Goal: Book appointment/travel/reservation

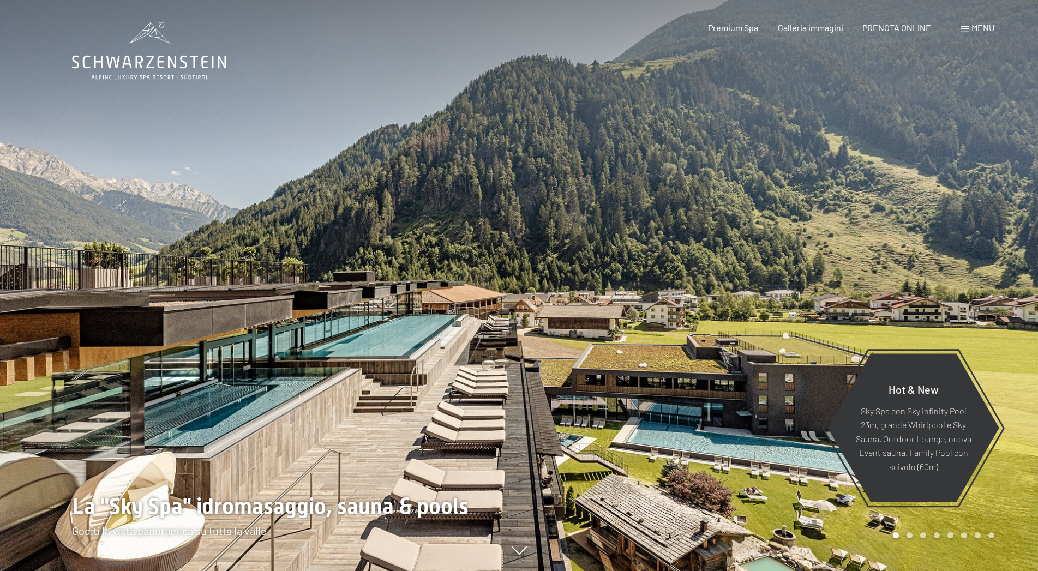
click at [905, 408] on p "Sky Spa con Sky infinity Pool 23m, grande Whirlpool e Sky Sauna, Outdoor Lounge…" at bounding box center [913, 438] width 118 height 70
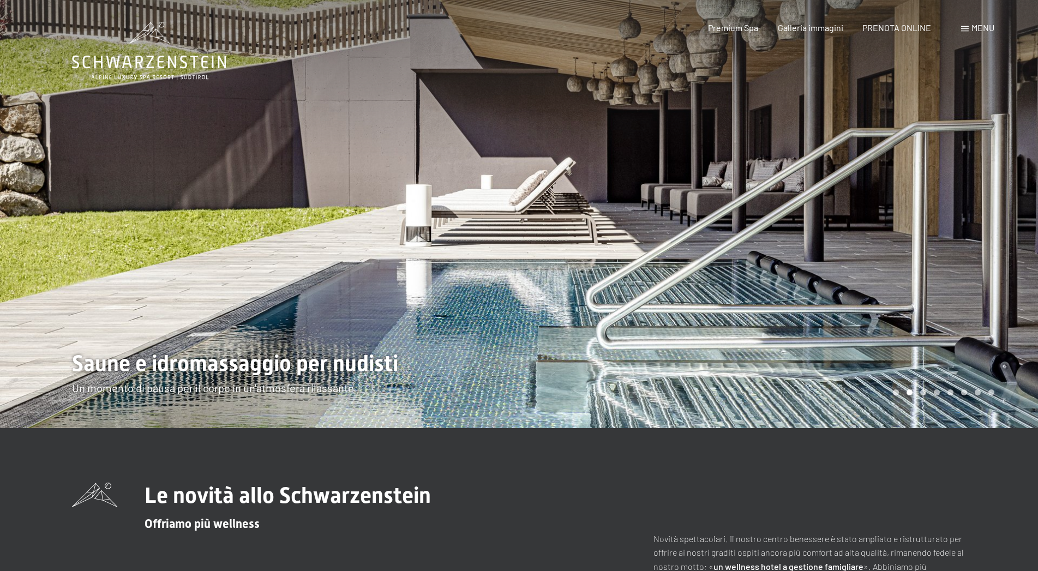
click at [687, 369] on div at bounding box center [778, 214] width 519 height 428
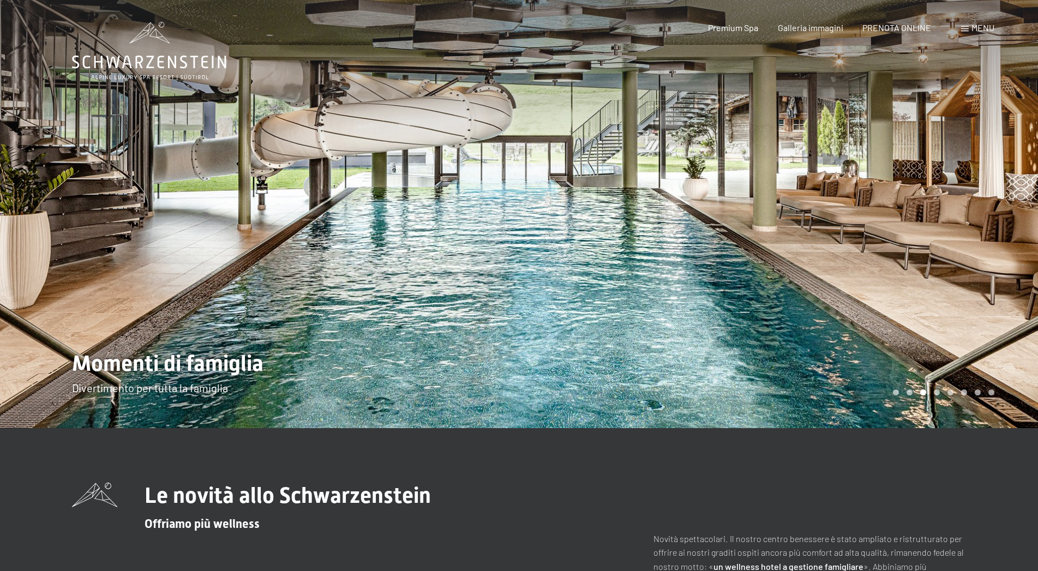
click at [687, 369] on div at bounding box center [778, 214] width 519 height 428
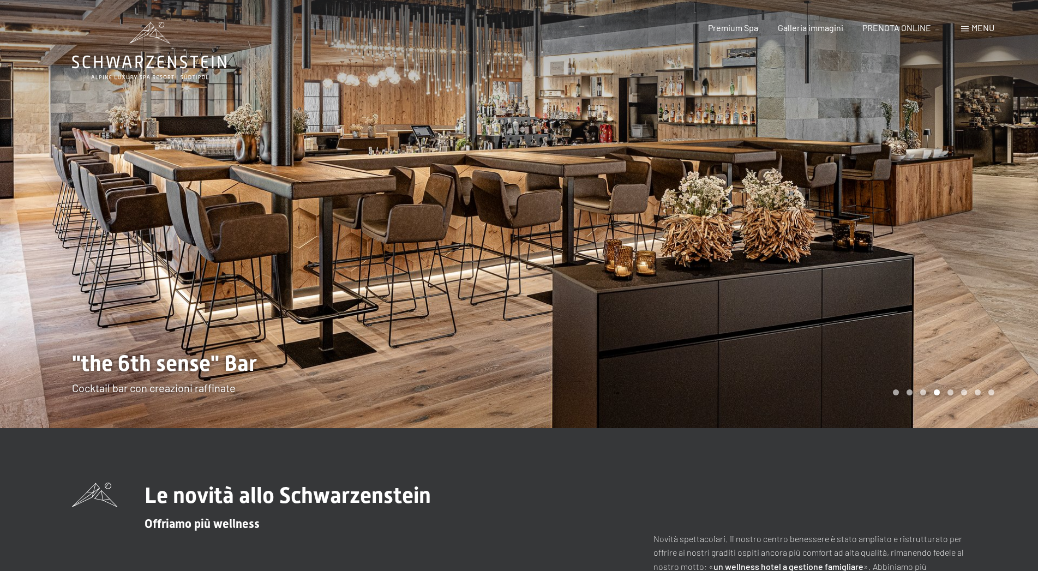
click at [687, 369] on div at bounding box center [778, 214] width 519 height 428
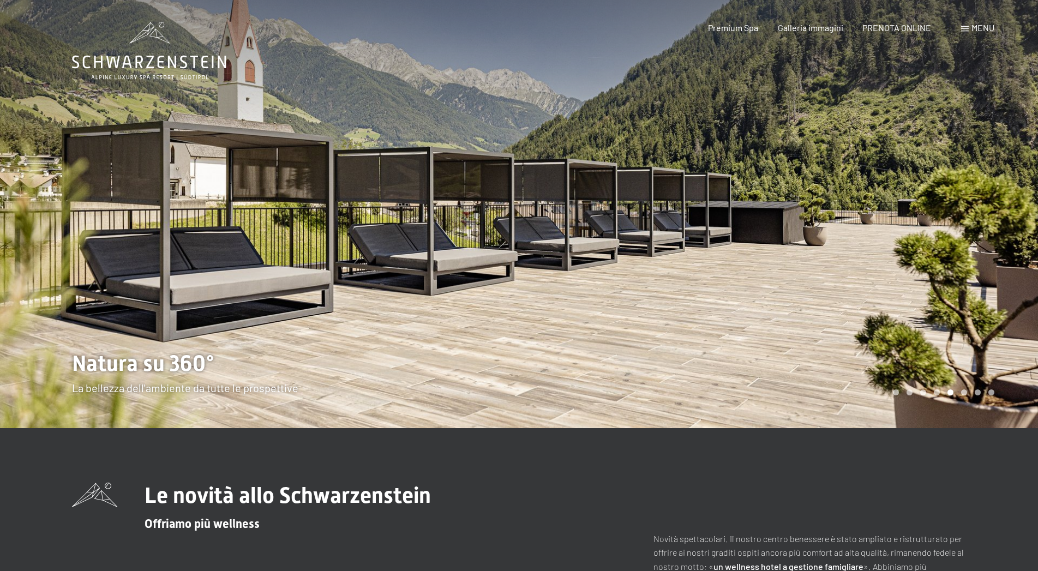
click at [687, 369] on div at bounding box center [778, 214] width 519 height 428
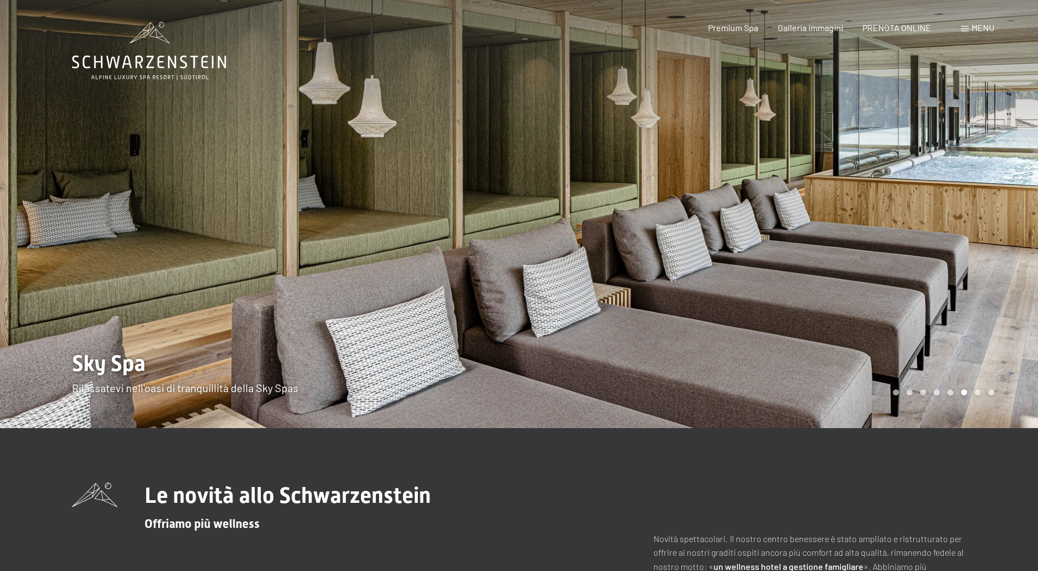
click at [687, 369] on div at bounding box center [778, 214] width 519 height 428
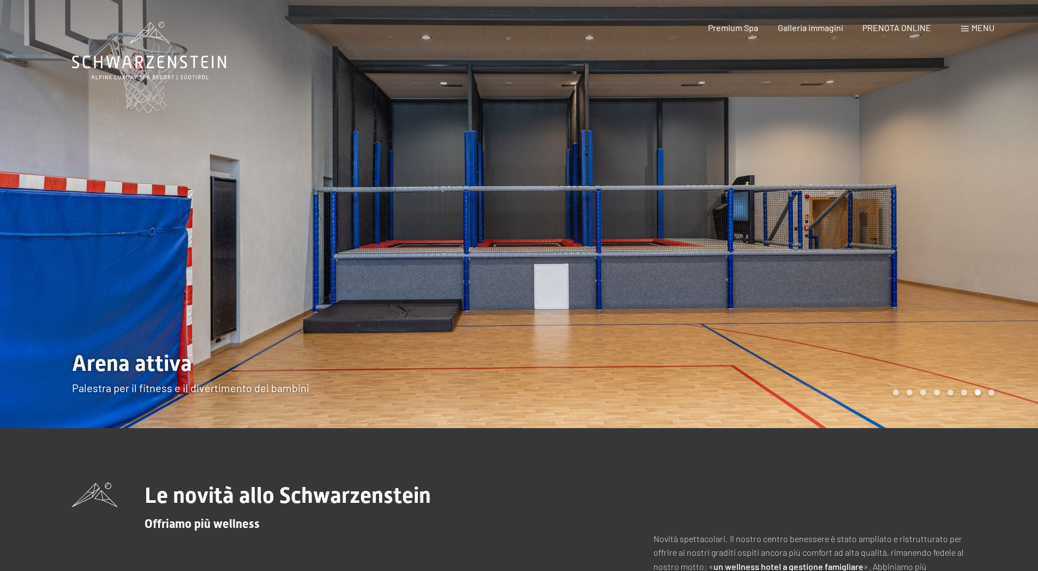
click at [687, 369] on div at bounding box center [778, 214] width 519 height 428
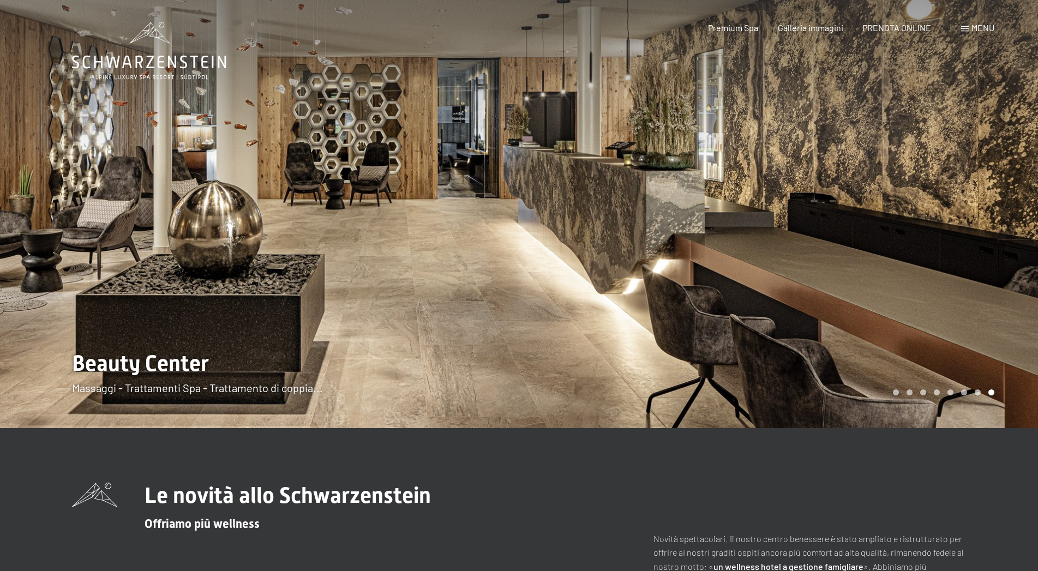
click at [687, 369] on div at bounding box center [778, 214] width 519 height 428
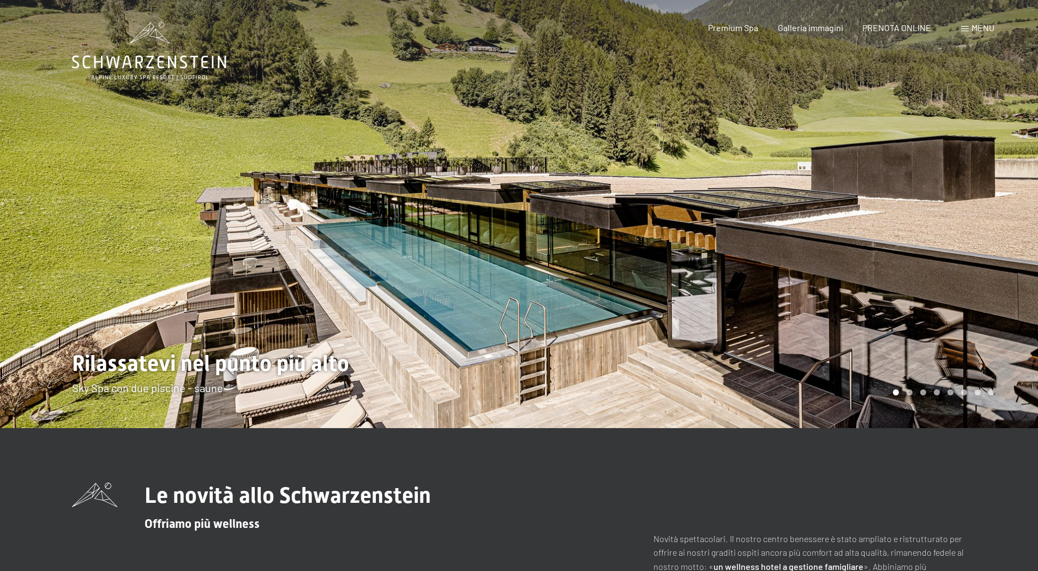
click at [687, 369] on div at bounding box center [778, 214] width 519 height 428
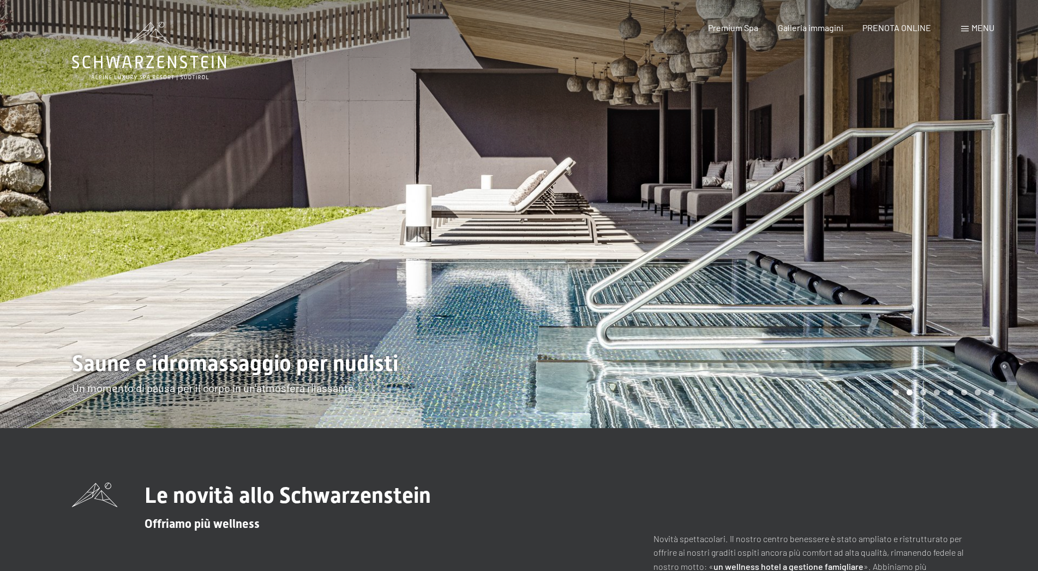
click at [687, 369] on div at bounding box center [778, 214] width 519 height 428
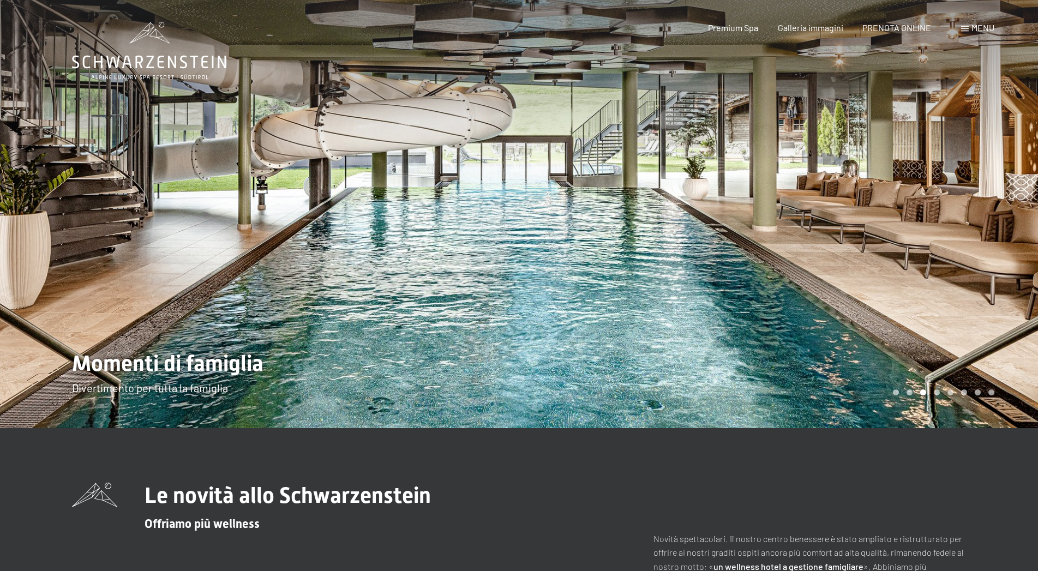
click at [687, 369] on div at bounding box center [778, 214] width 519 height 428
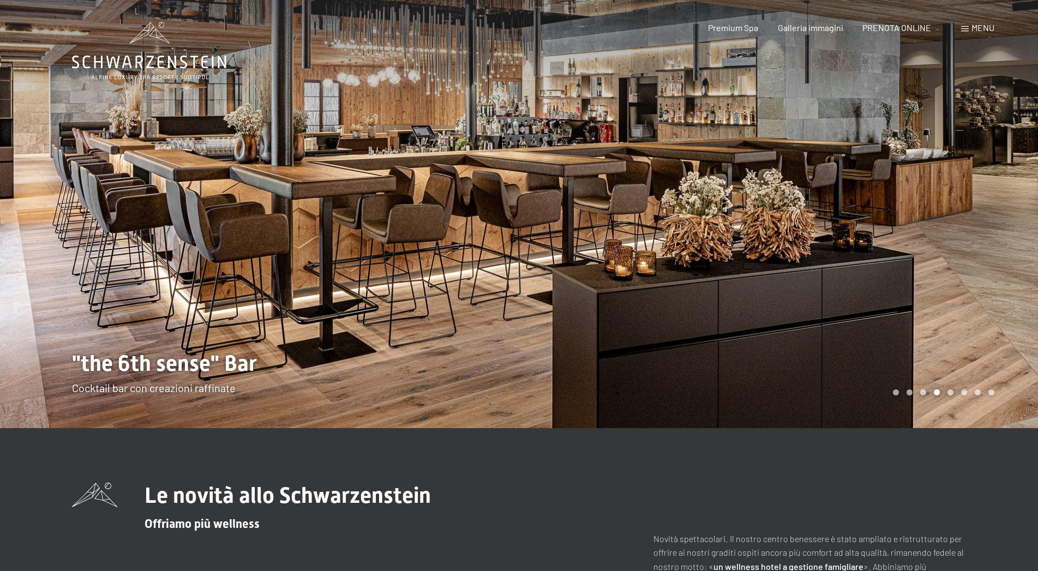
click at [687, 369] on div at bounding box center [778, 214] width 519 height 428
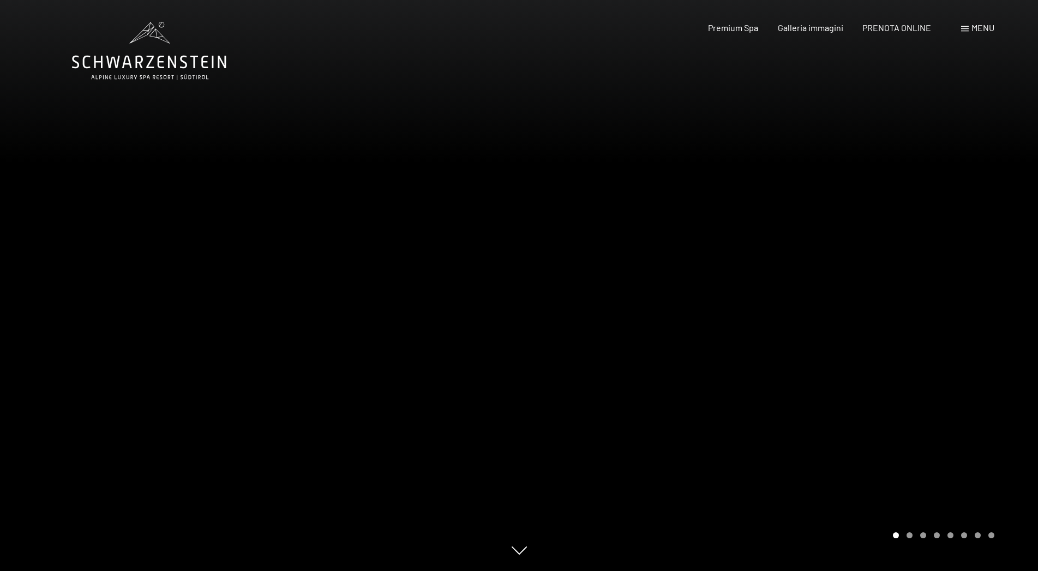
click at [741, 354] on div at bounding box center [778, 285] width 519 height 571
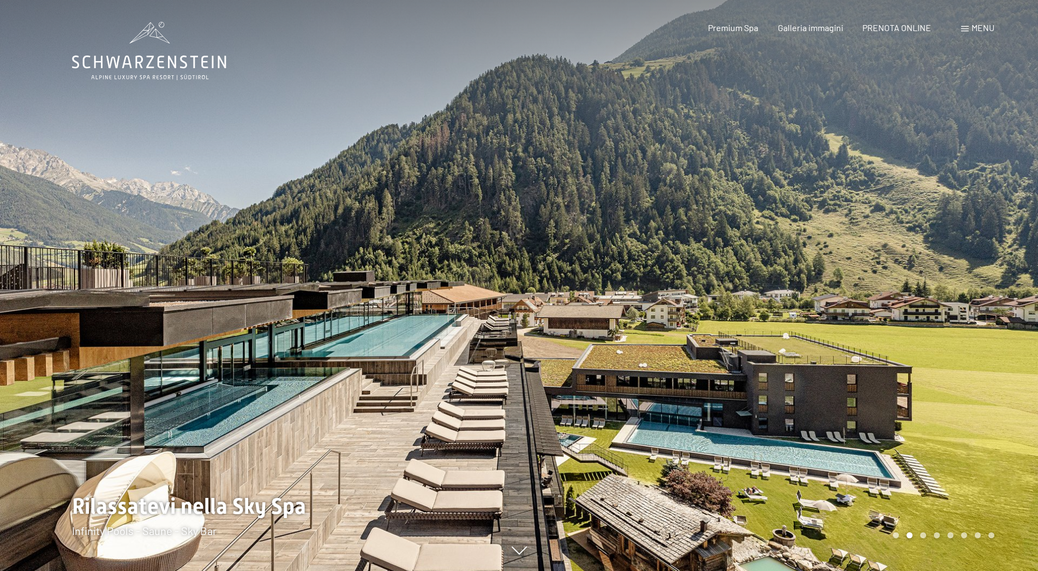
click at [741, 354] on div at bounding box center [778, 285] width 519 height 571
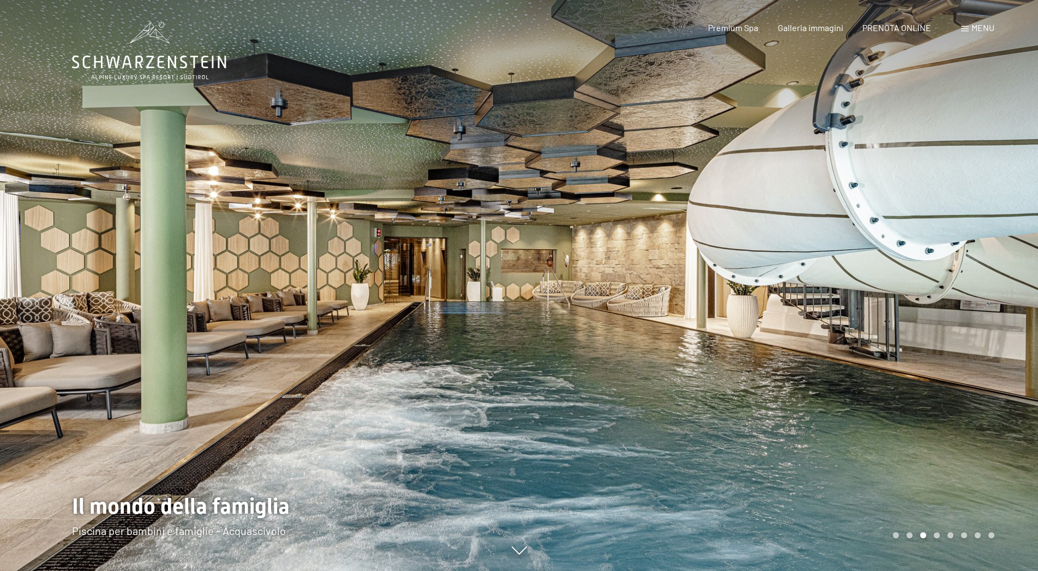
click at [741, 354] on div at bounding box center [778, 285] width 519 height 571
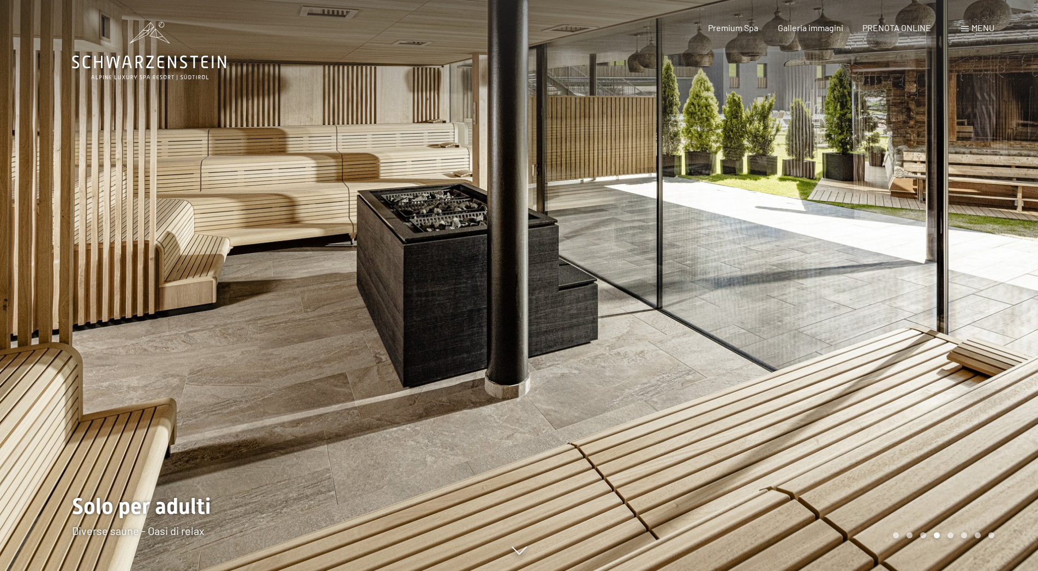
click at [741, 354] on div at bounding box center [778, 285] width 519 height 571
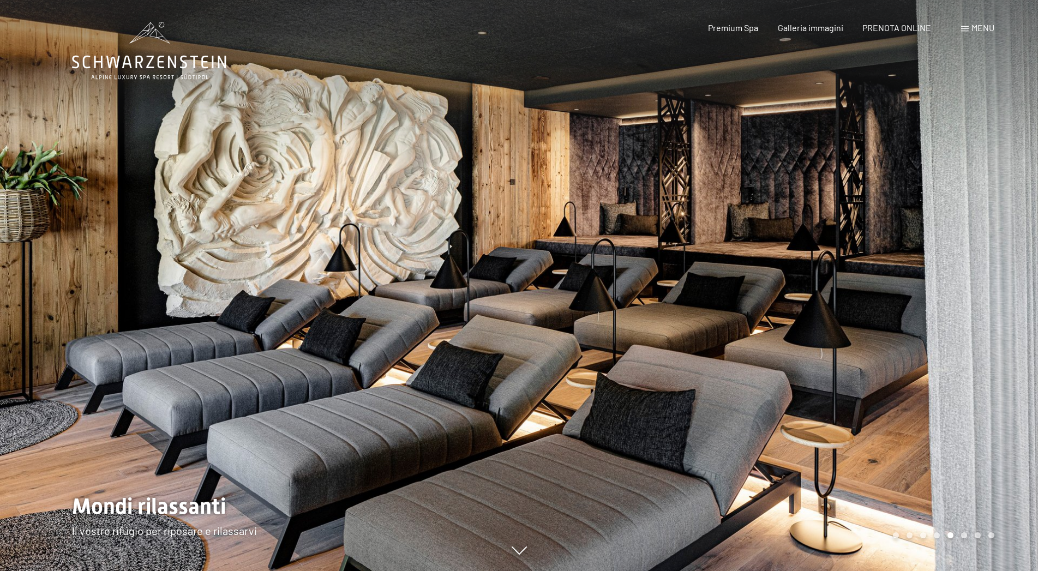
click at [741, 354] on div at bounding box center [778, 285] width 519 height 571
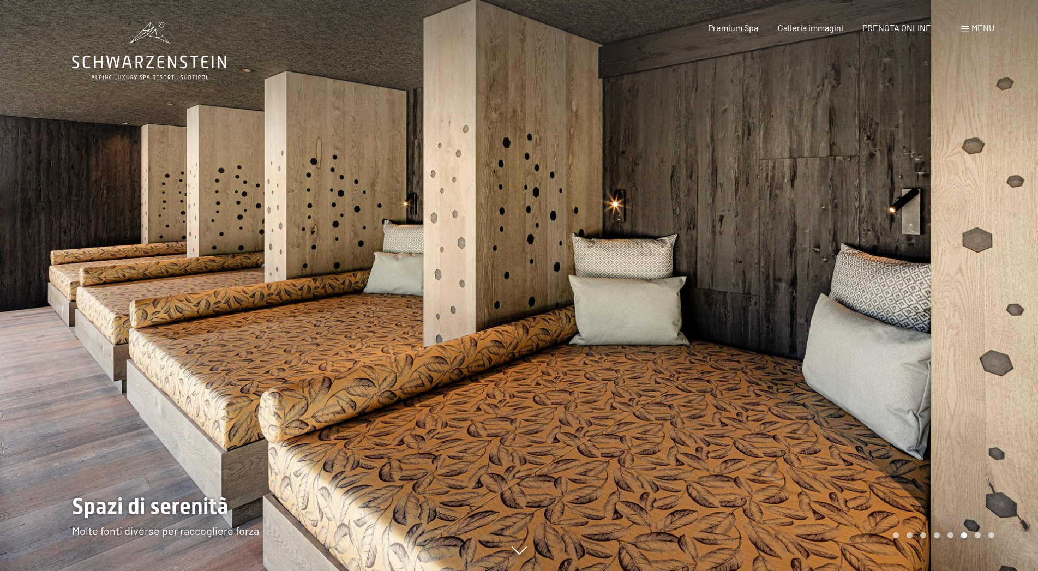
click at [741, 354] on div at bounding box center [778, 285] width 519 height 571
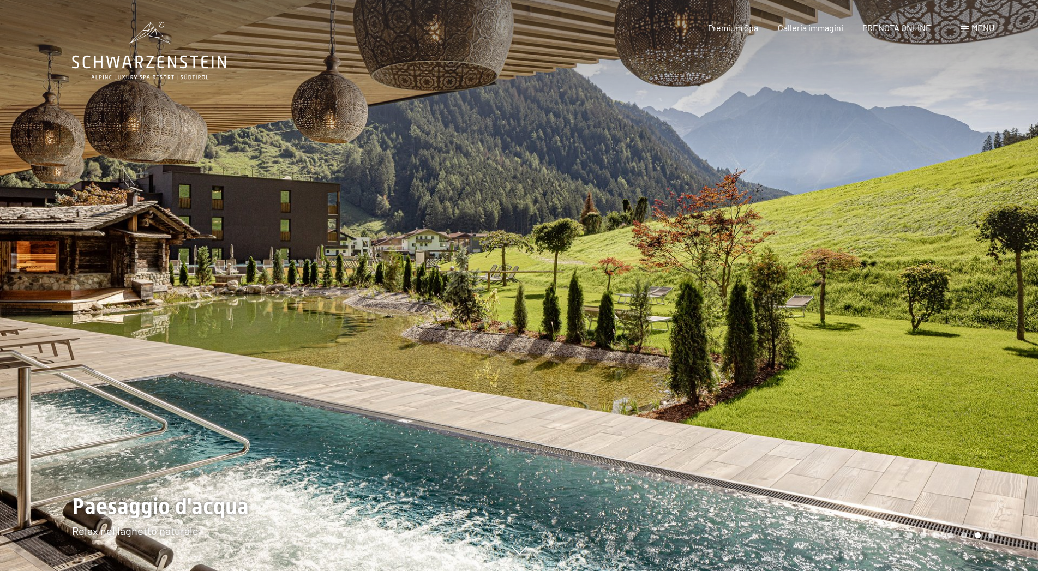
click at [741, 354] on div at bounding box center [778, 285] width 519 height 571
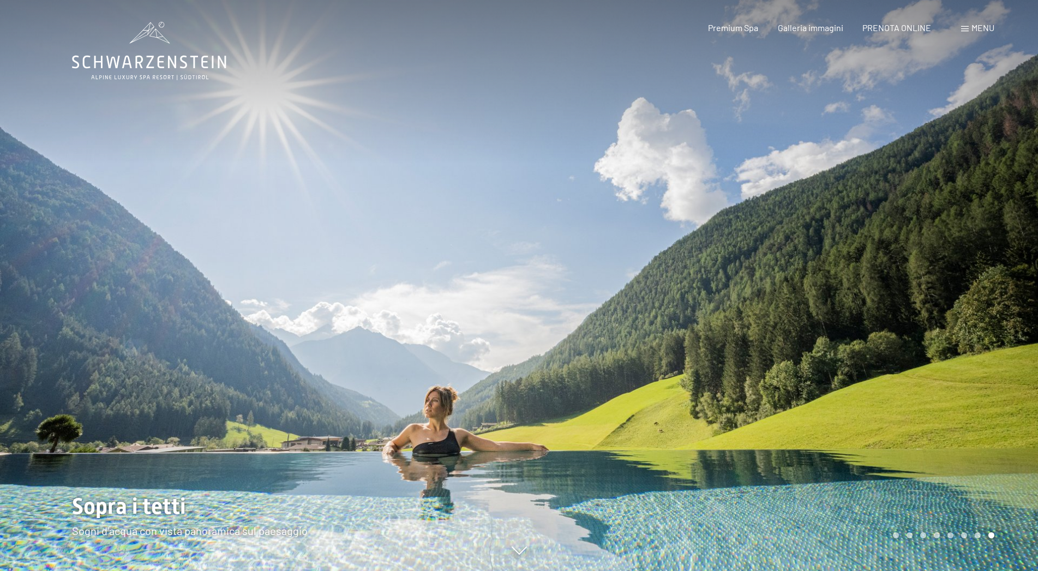
click at [741, 354] on div at bounding box center [778, 285] width 519 height 571
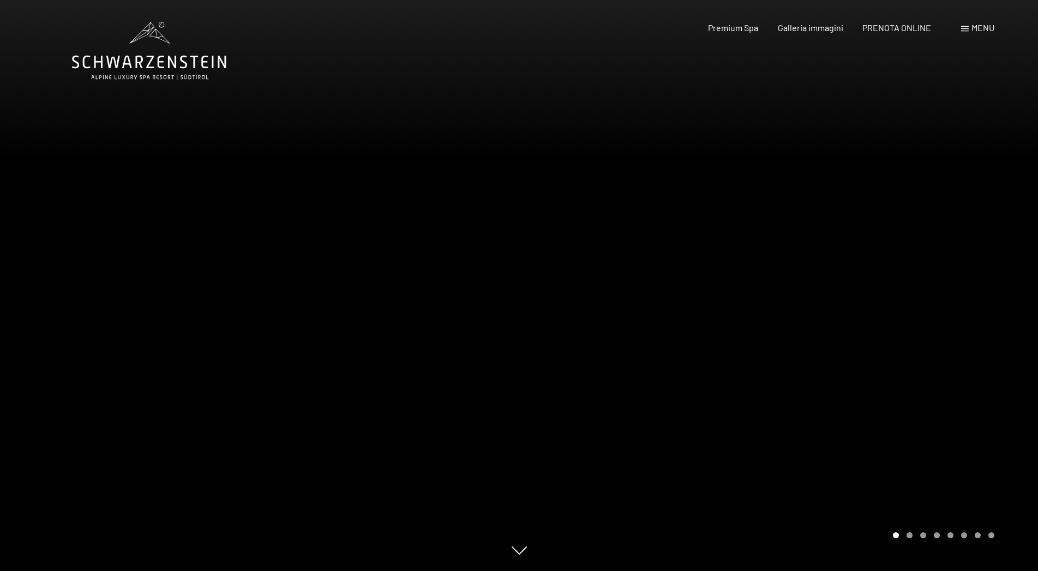
click at [741, 354] on div at bounding box center [778, 285] width 519 height 571
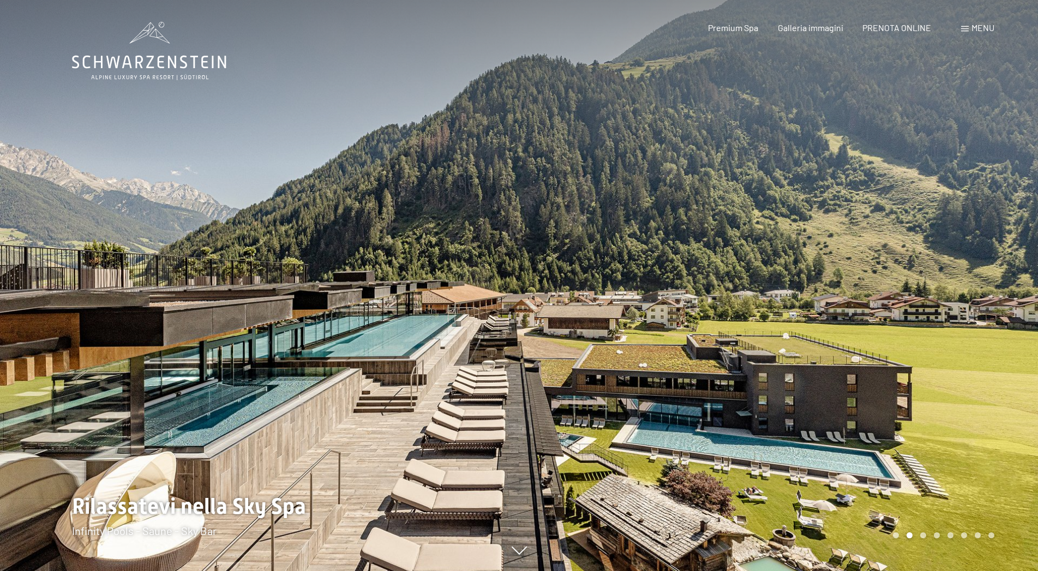
click at [741, 354] on div at bounding box center [778, 285] width 519 height 571
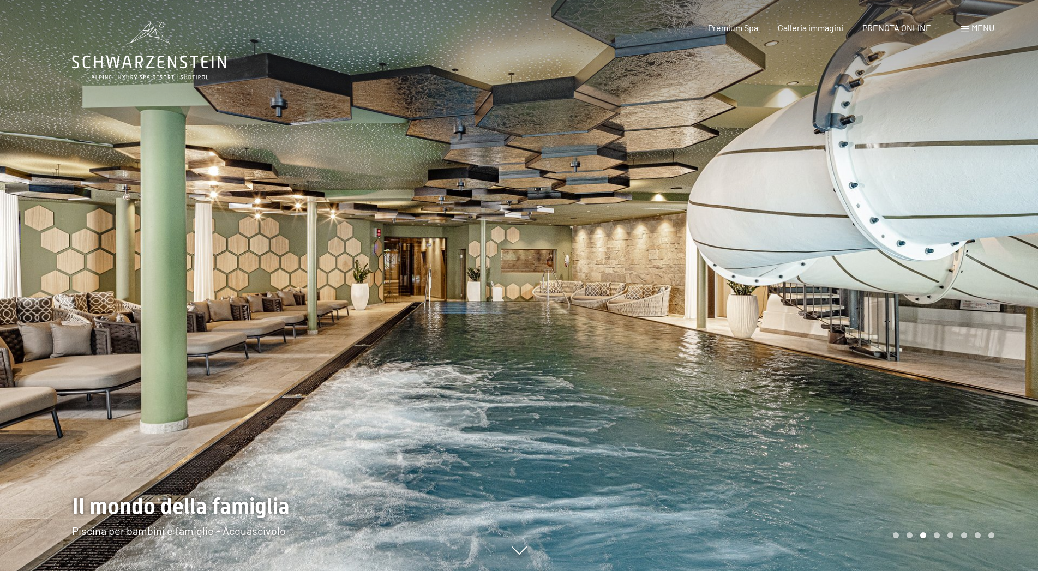
click at [741, 354] on div at bounding box center [778, 285] width 519 height 571
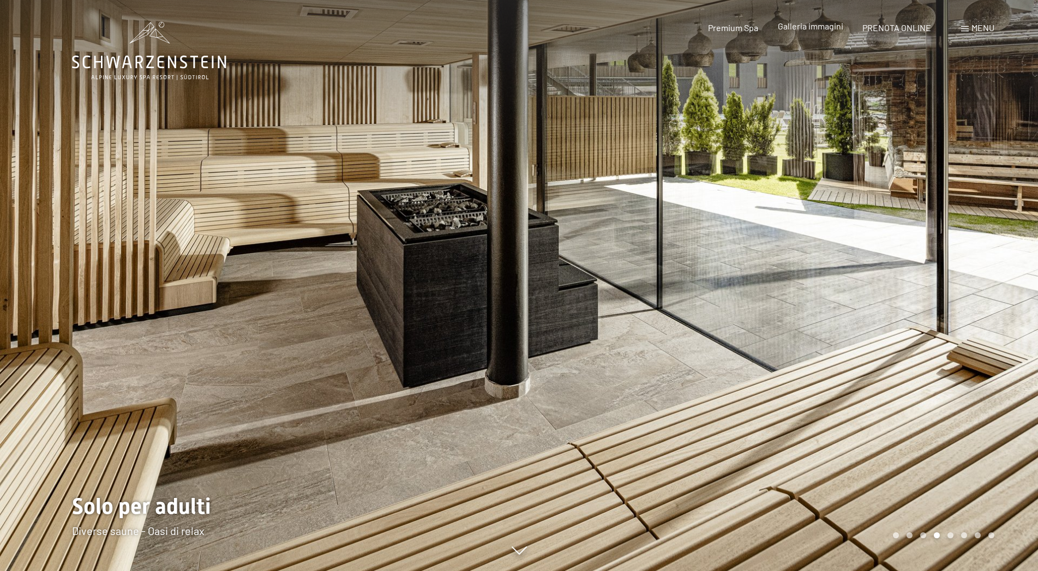
click at [809, 26] on span "Galleria immagini" at bounding box center [810, 26] width 65 height 10
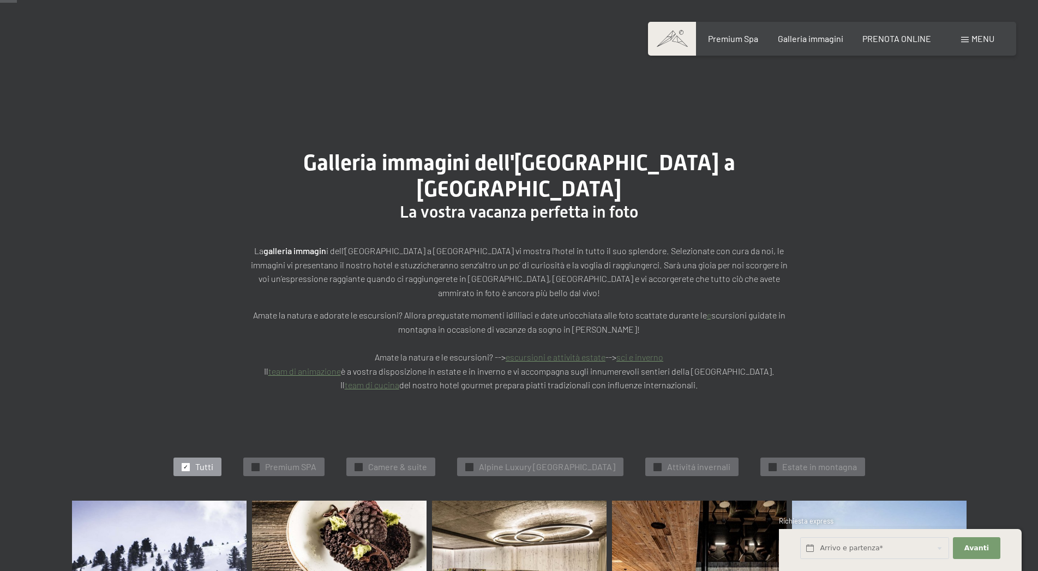
scroll to position [222, 0]
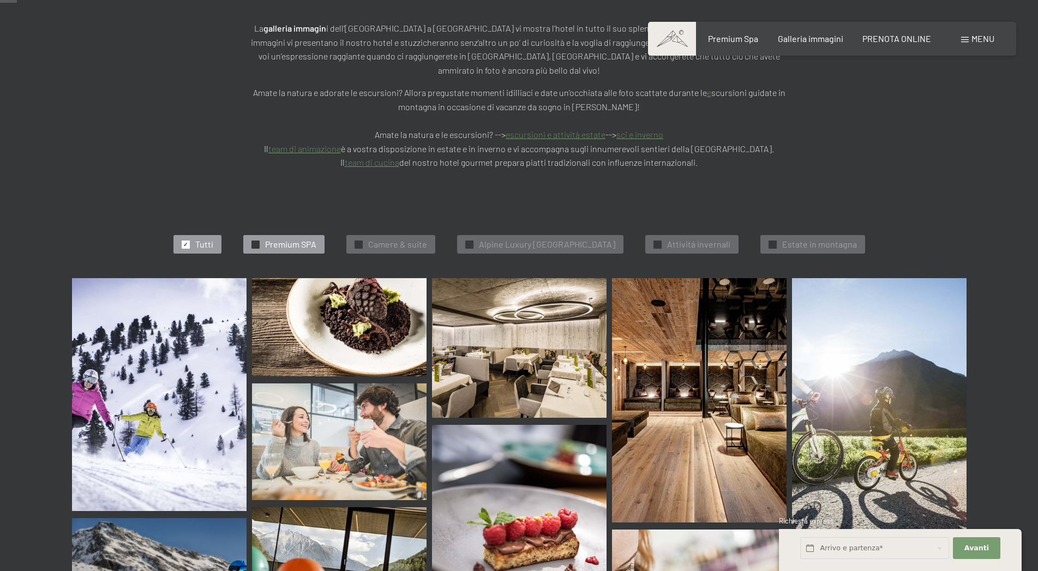
click at [280, 238] on span "Premium SPA" at bounding box center [290, 244] width 51 height 12
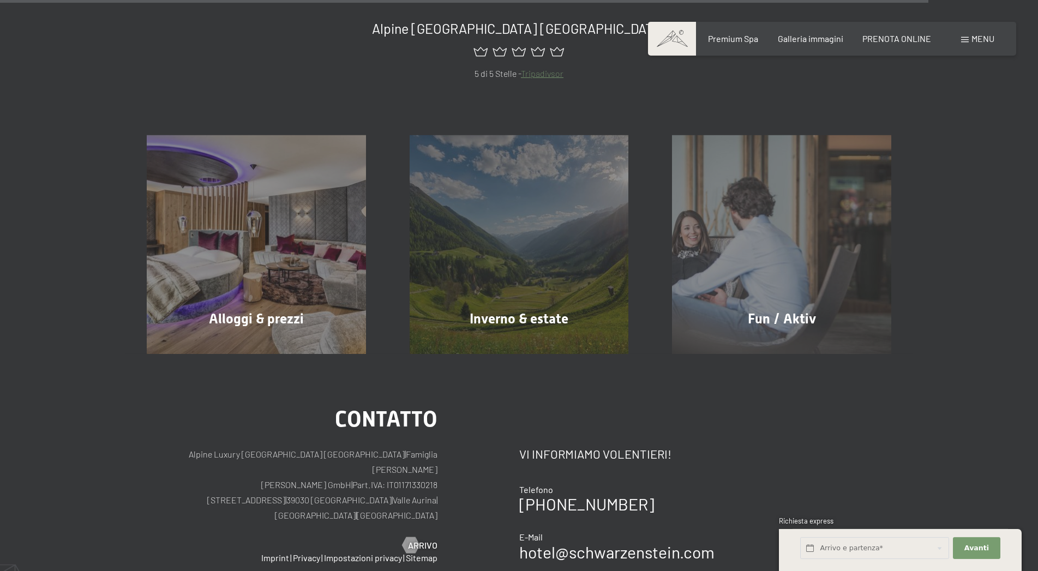
scroll to position [2055, 0]
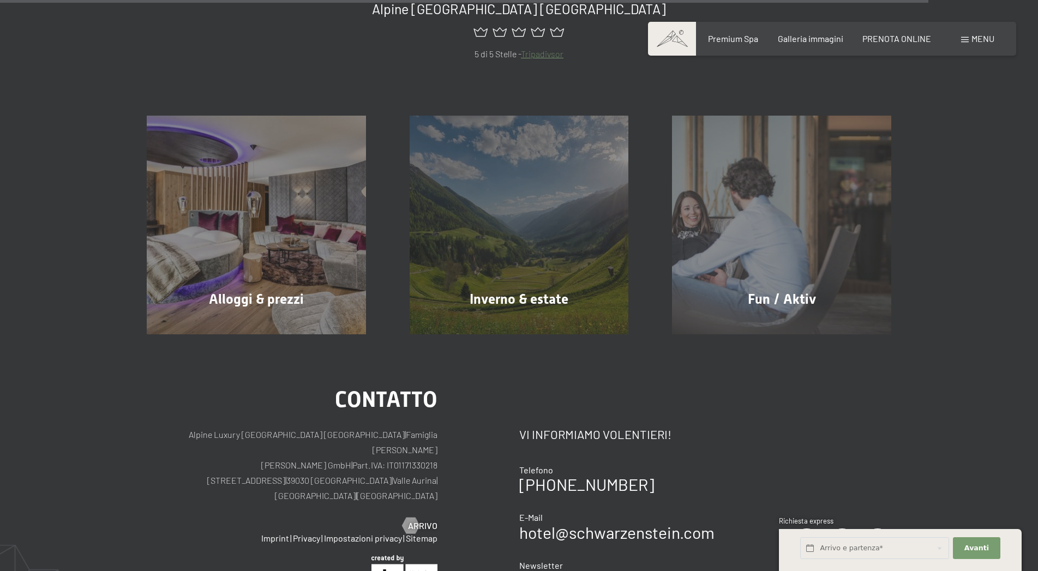
click at [280, 218] on div "Alloggi & prezzi mostra altro" at bounding box center [256, 225] width 263 height 219
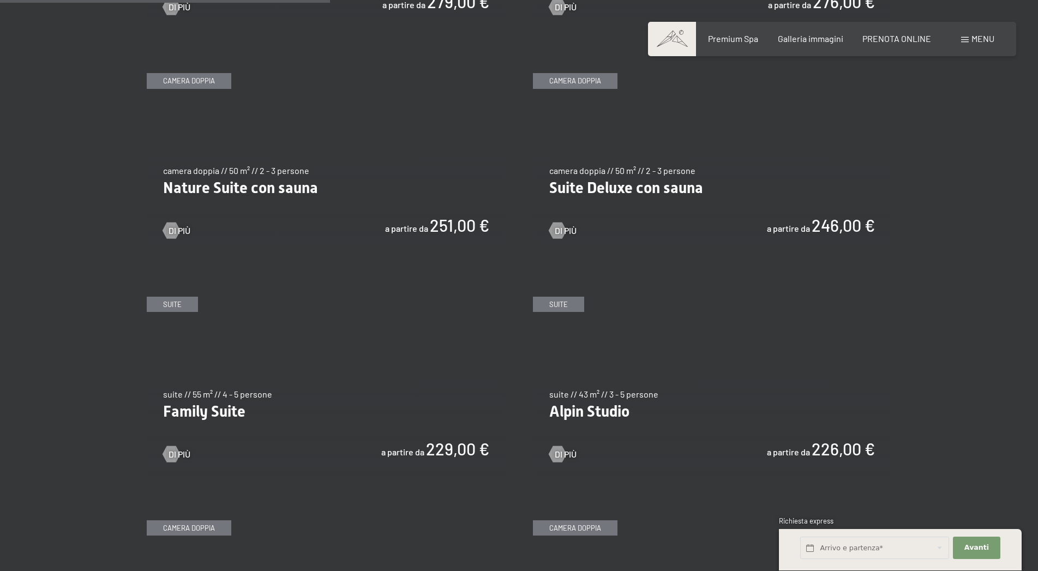
scroll to position [1057, 0]
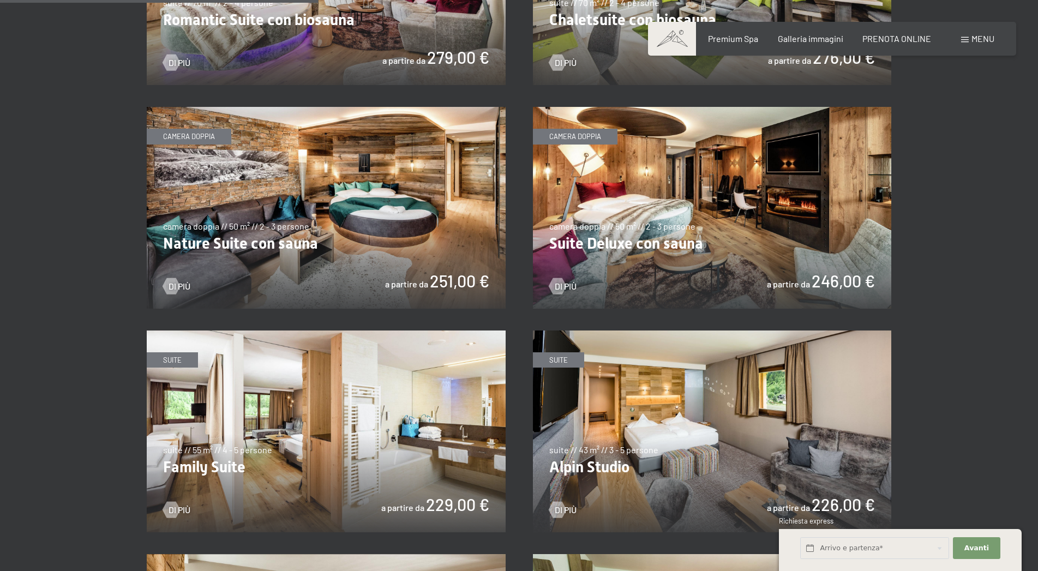
click at [661, 226] on img at bounding box center [712, 208] width 359 height 202
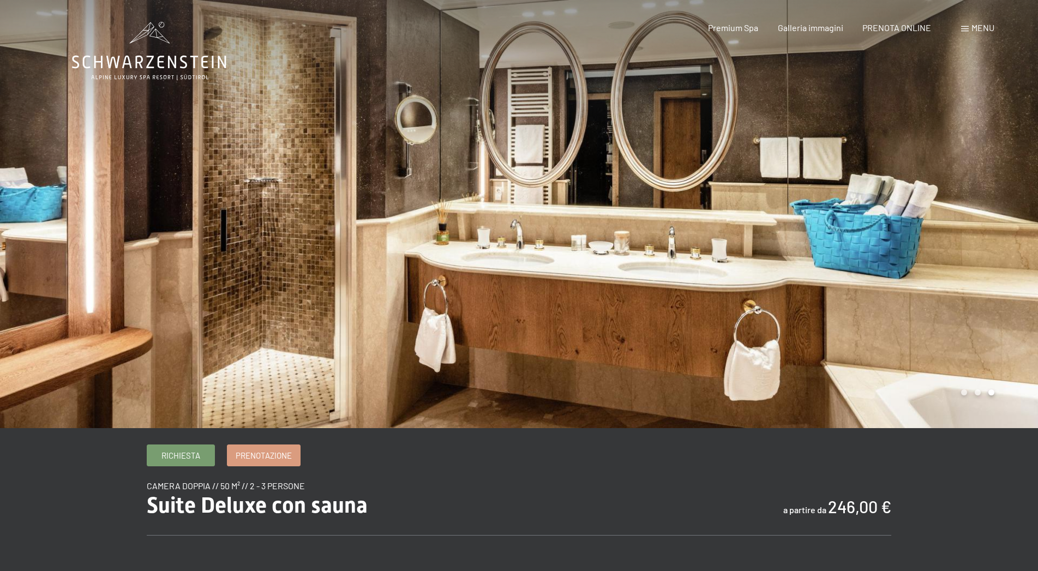
click at [798, 212] on div at bounding box center [778, 214] width 519 height 428
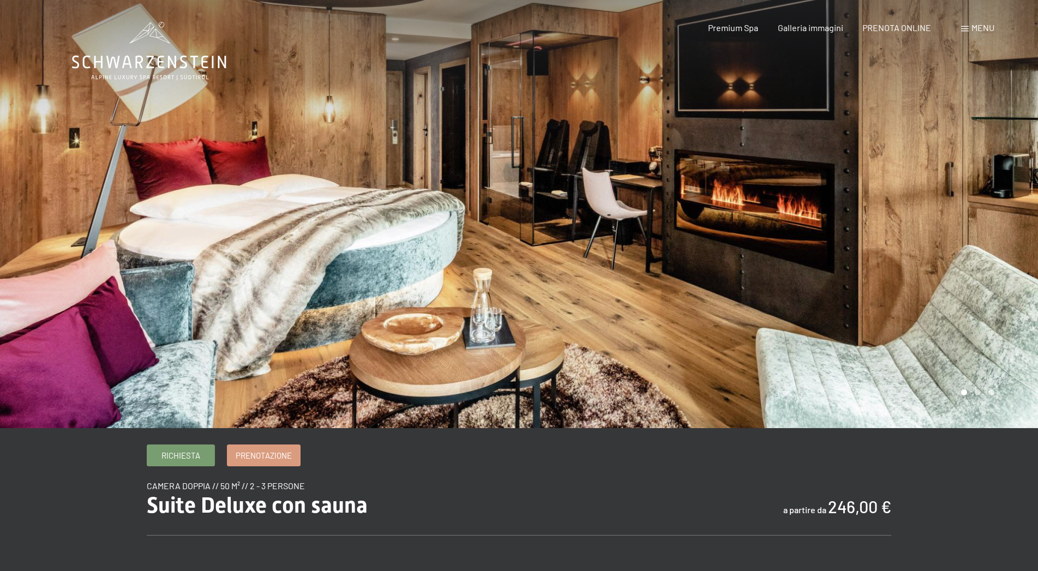
click at [800, 212] on div at bounding box center [778, 214] width 519 height 428
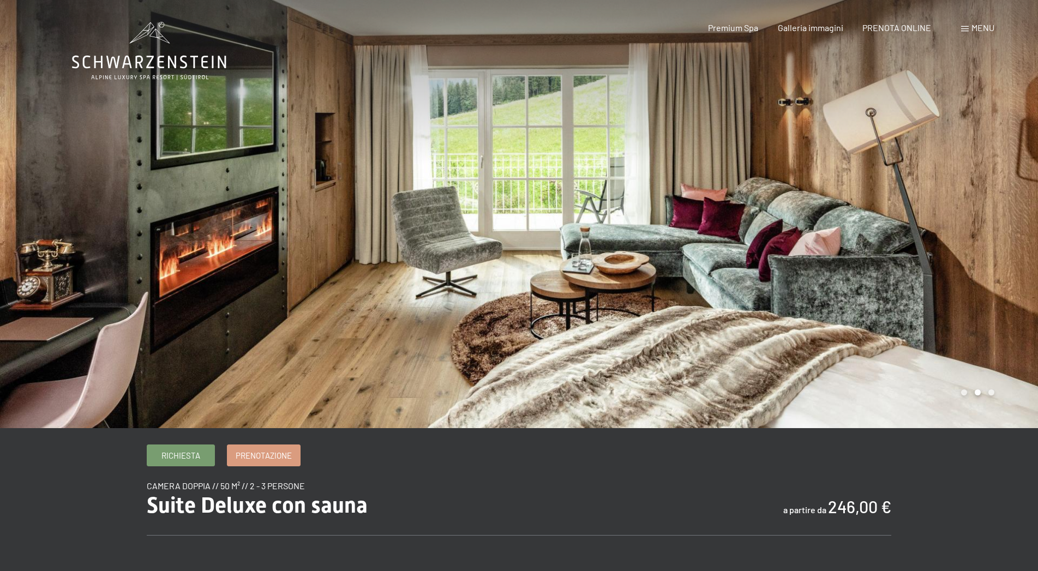
click at [800, 212] on div at bounding box center [778, 214] width 519 height 428
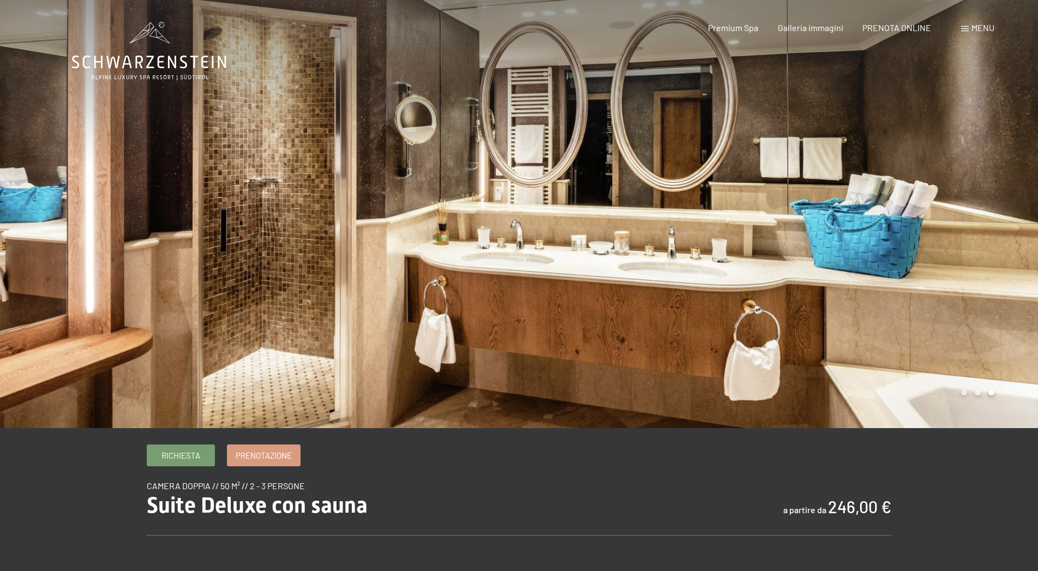
click at [800, 212] on div at bounding box center [778, 214] width 519 height 428
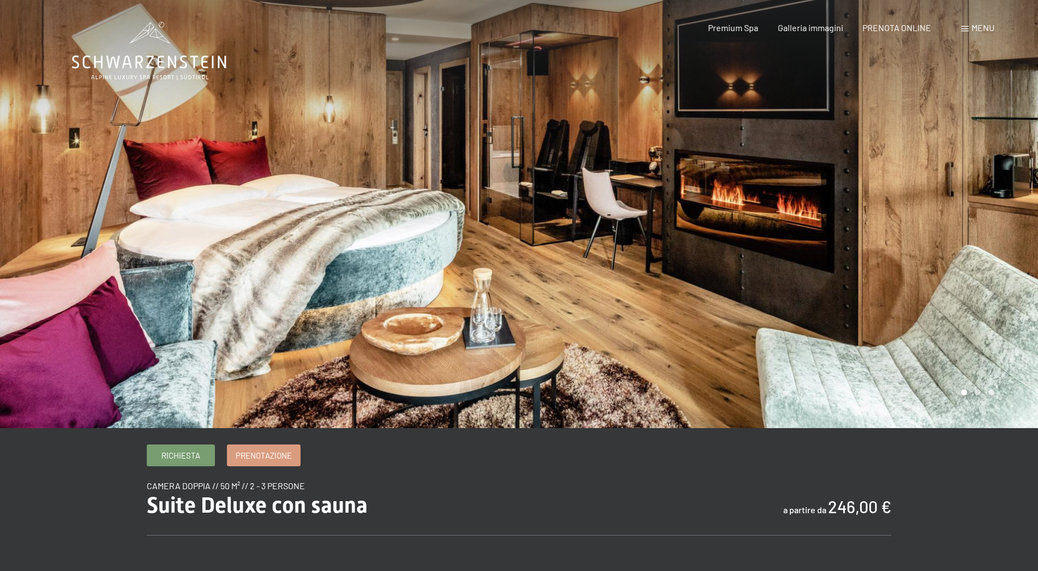
click at [800, 212] on div at bounding box center [778, 214] width 519 height 428
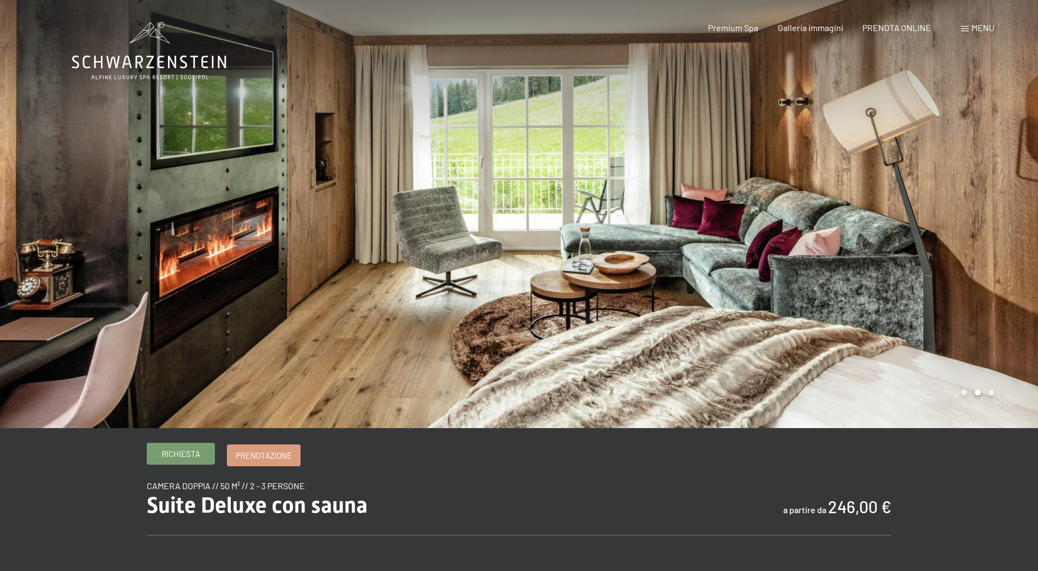
click at [186, 456] on span "Richiesta" at bounding box center [180, 453] width 39 height 11
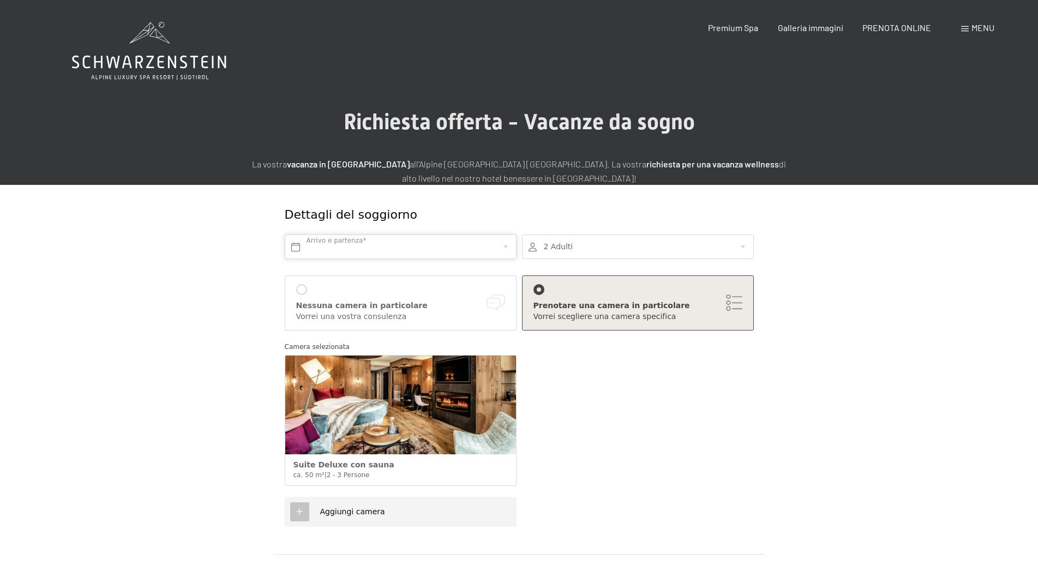
click at [377, 247] on input "text" at bounding box center [401, 246] width 232 height 25
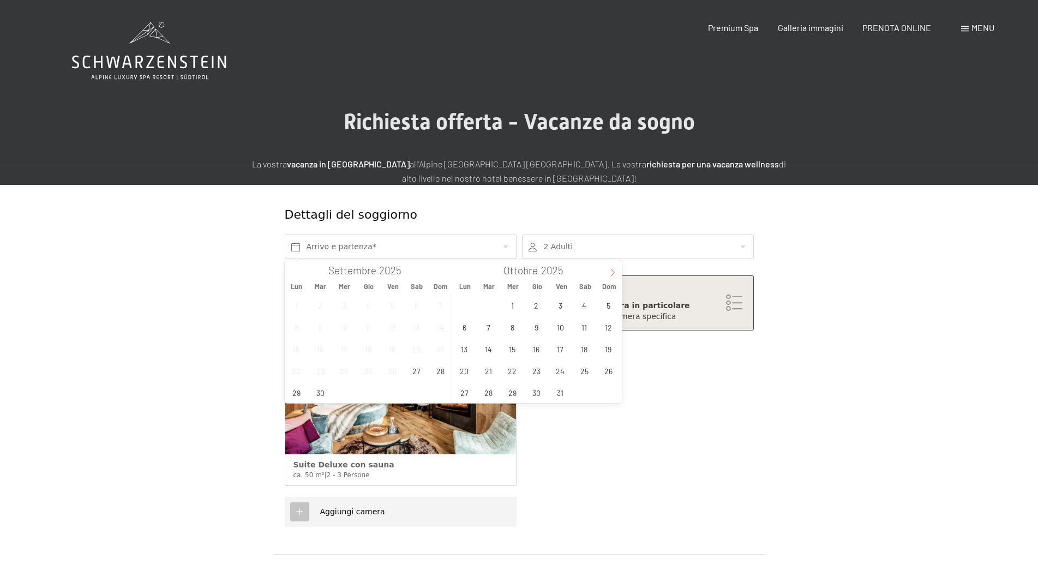
click at [612, 275] on icon at bounding box center [613, 273] width 8 height 8
click at [463, 352] on span "10" at bounding box center [464, 348] width 21 height 21
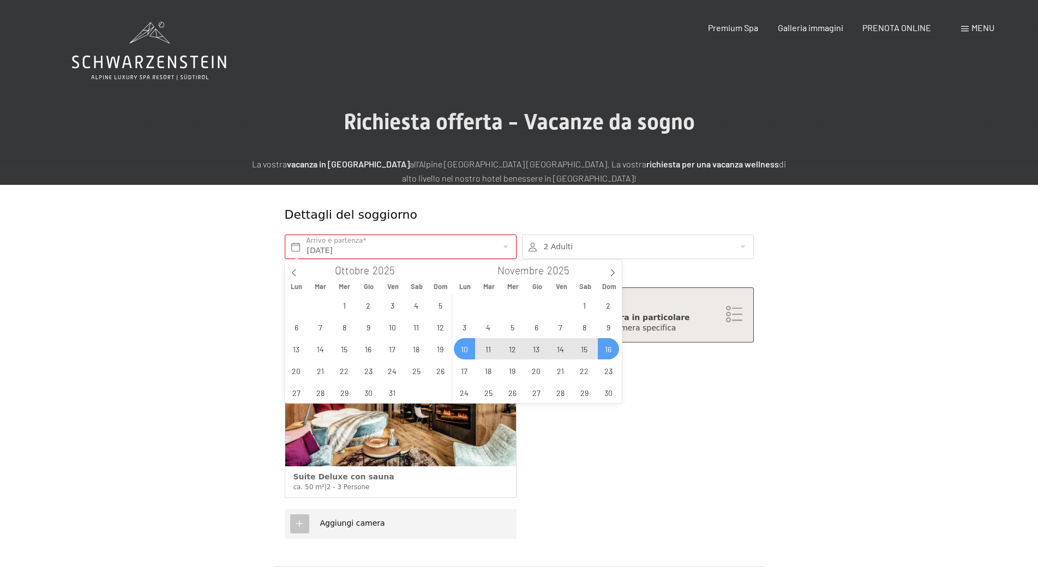
click at [609, 351] on span "16" at bounding box center [608, 348] width 21 height 21
type input "Lun. 10/11/2025 - Dom. 16/11/2025"
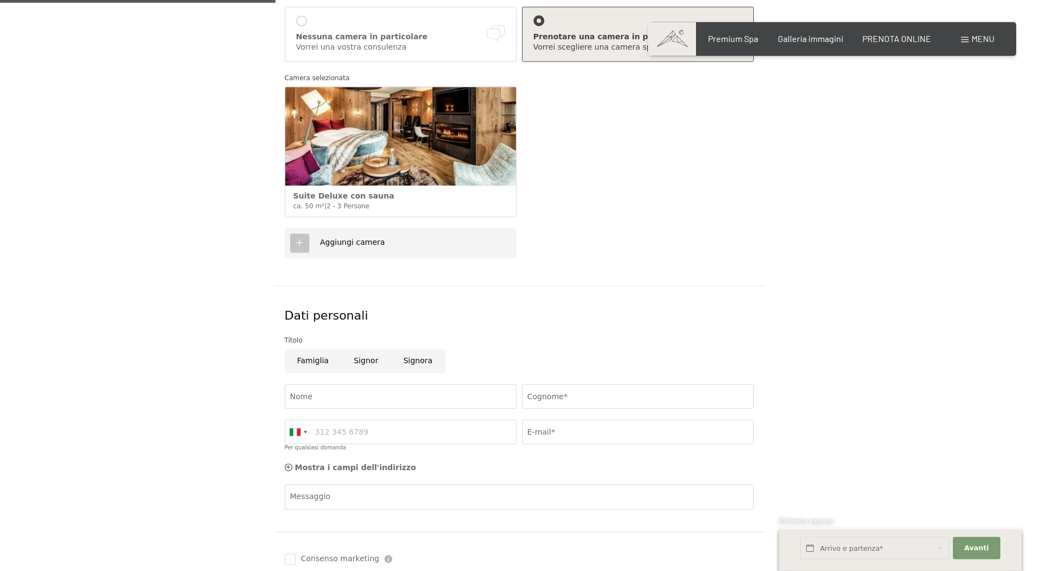
scroll to position [278, 0]
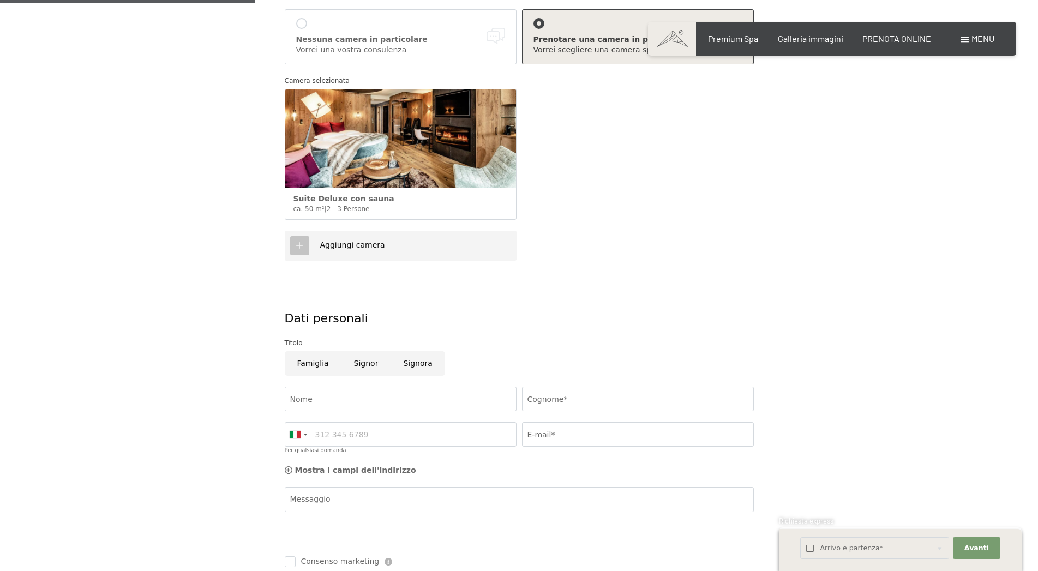
click at [362, 364] on input "Signor" at bounding box center [366, 363] width 50 height 25
radio input "true"
click at [360, 398] on input "Nome" at bounding box center [401, 399] width 232 height 25
type input "Massimiliano"
click at [589, 397] on input "Cognome*" at bounding box center [638, 399] width 232 height 25
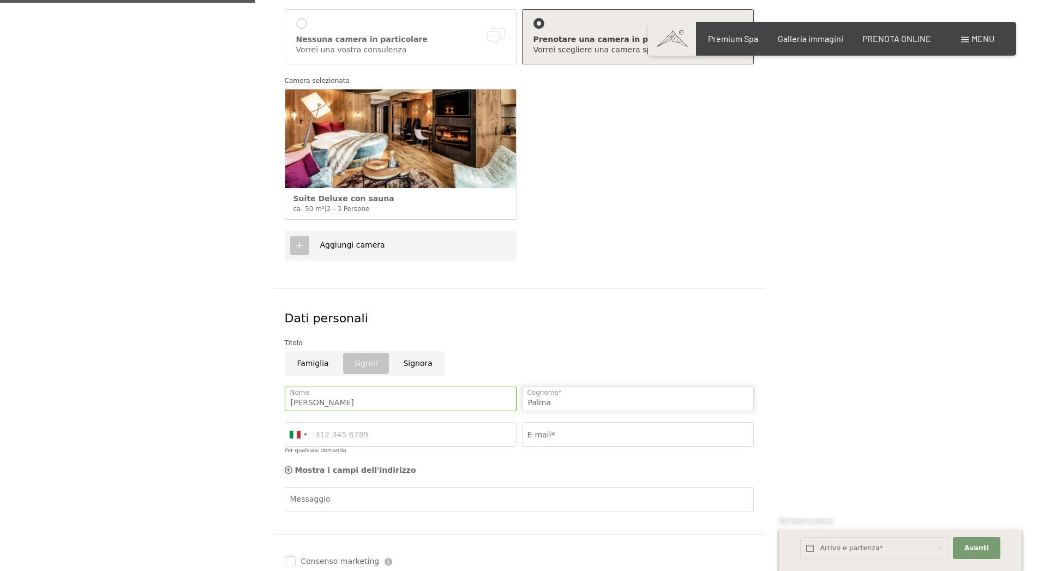
type input "Palma"
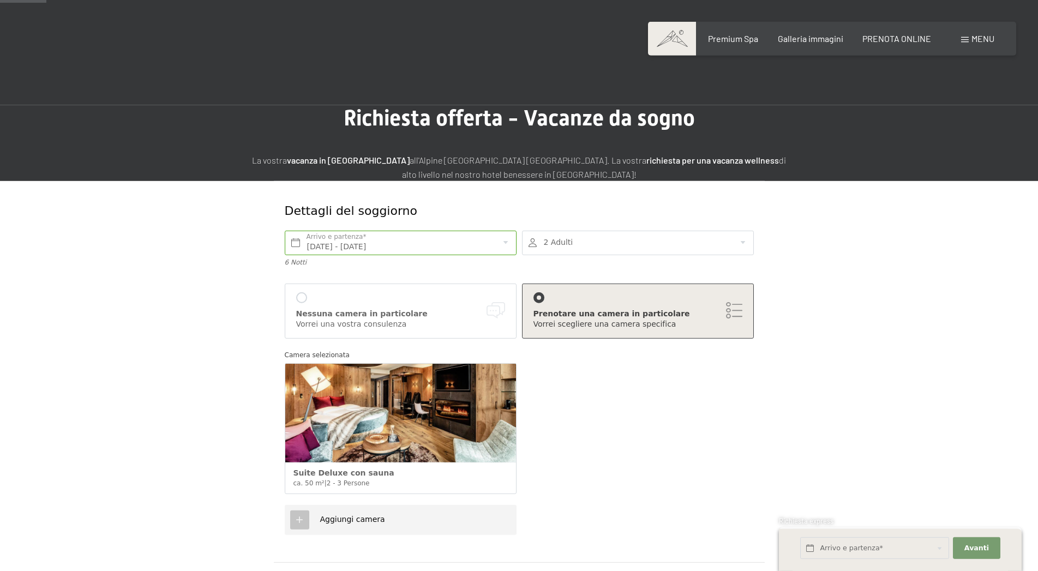
scroll to position [0, 0]
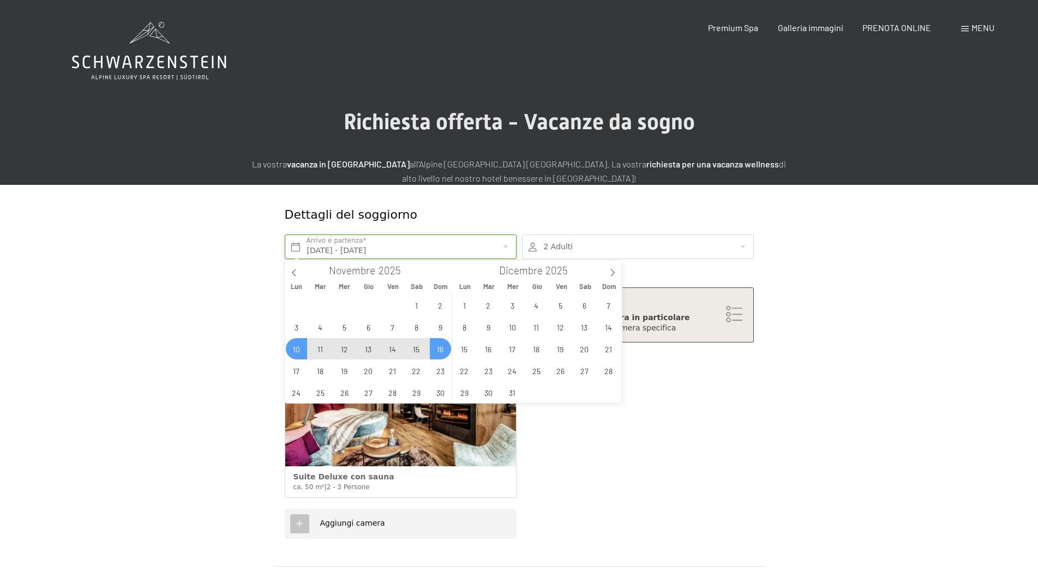
click at [346, 251] on input "Lun. 10/11/2025 - Dom. 16/11/2025" at bounding box center [401, 246] width 232 height 25
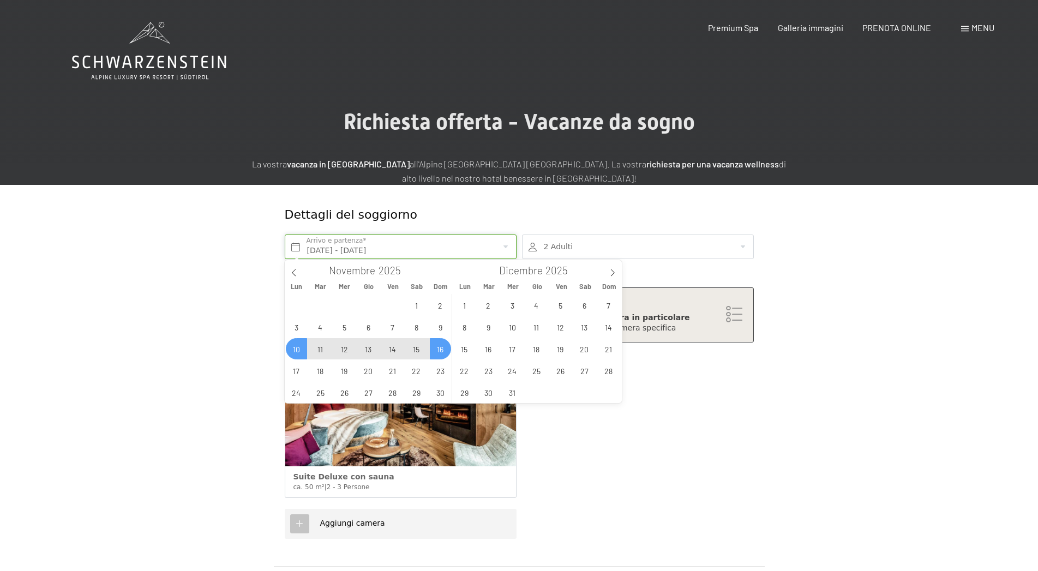
click at [375, 248] on input "Lun. 10/11/2025 - Dom. 16/11/2025" at bounding box center [401, 246] width 232 height 25
click at [437, 370] on span "23" at bounding box center [440, 370] width 21 height 21
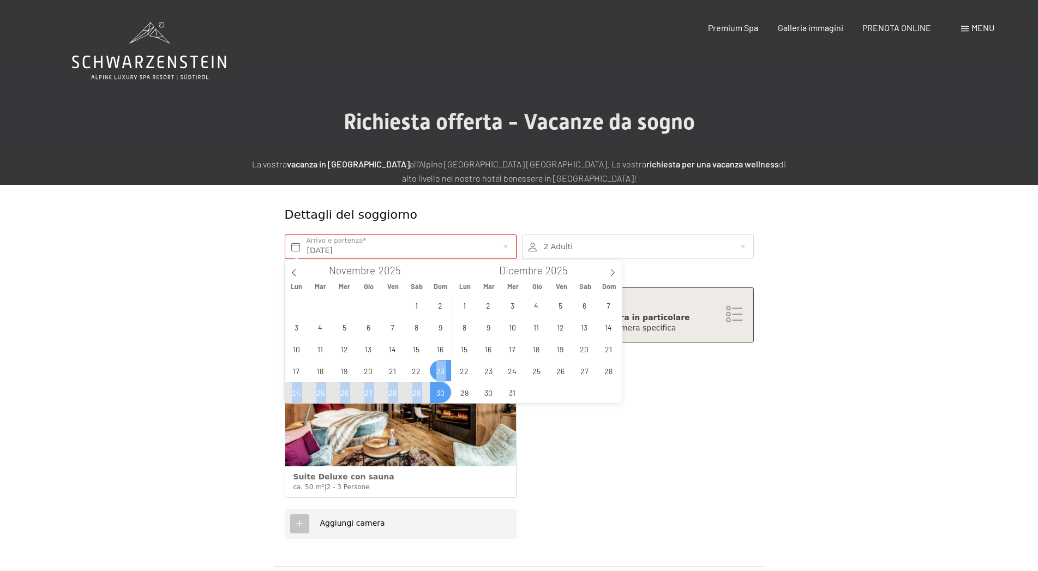
drag, startPoint x: 437, startPoint y: 370, endPoint x: 434, endPoint y: 392, distance: 22.0
click at [434, 392] on div "27 28 29 30 31 1 2 3 4 5 6 7 8 9 10 11 12 13 14 15 16 17 18 19 20 21 22 23 24 2…" at bounding box center [369, 348] width 168 height 109
click at [438, 387] on span "30" at bounding box center [440, 392] width 21 height 21
type input "Dom. 23/11/2025 - Dom. 30/11/2025"
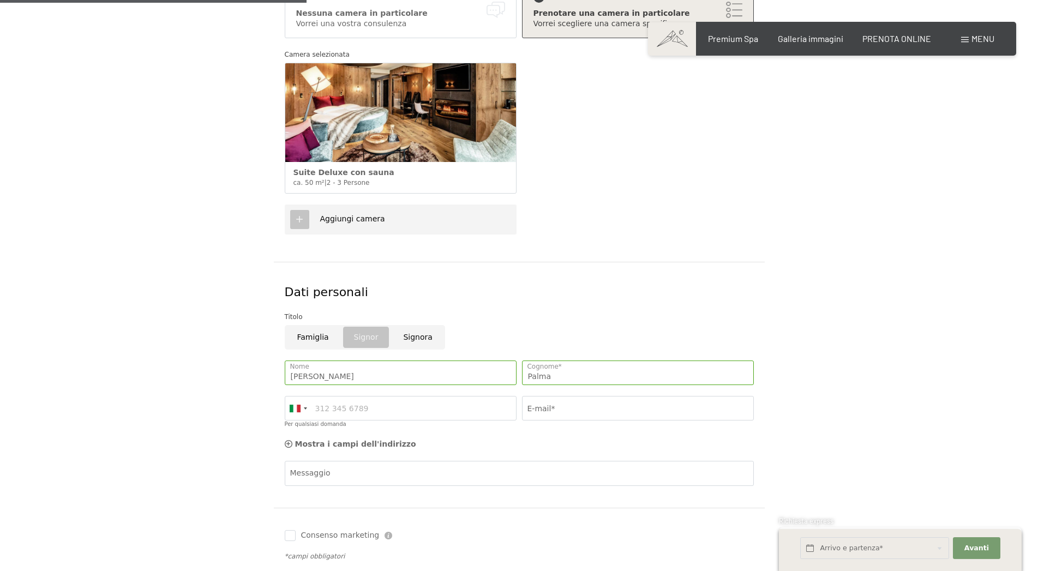
scroll to position [334, 0]
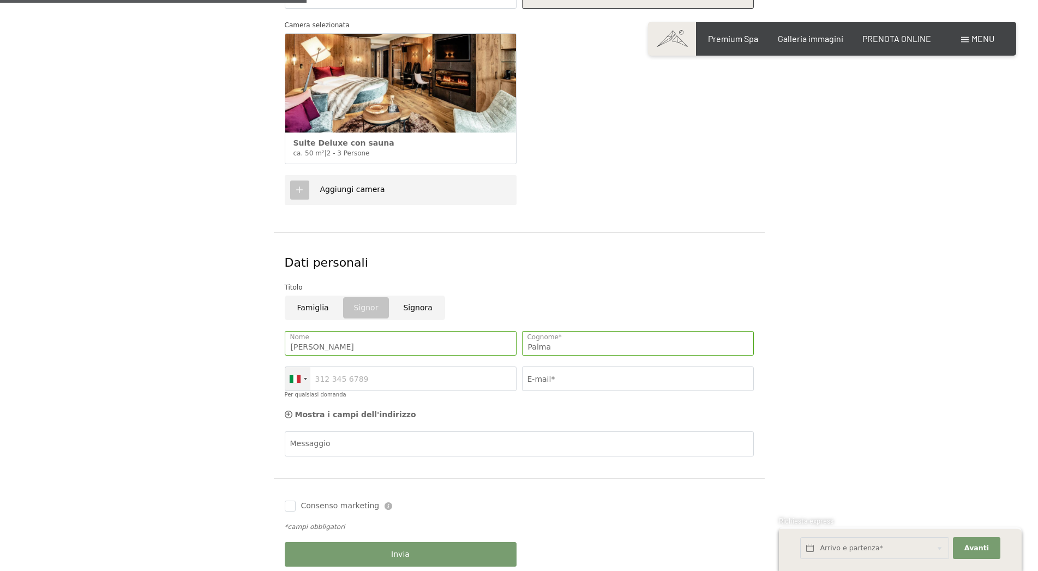
click at [302, 378] on div at bounding box center [297, 378] width 25 height 23
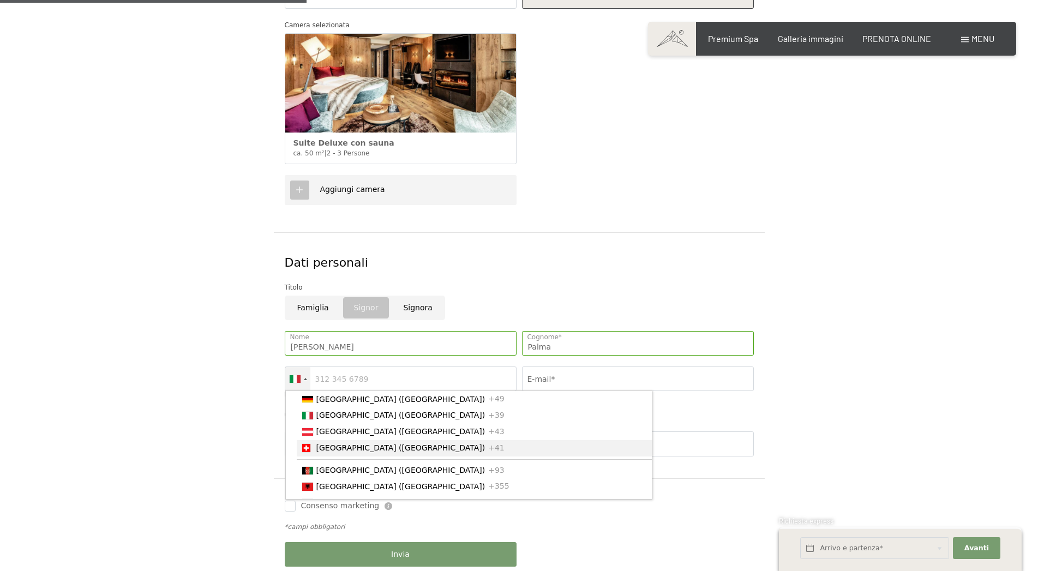
click at [328, 450] on span "[GEOGRAPHIC_DATA] ([GEOGRAPHIC_DATA])" at bounding box center [400, 447] width 169 height 9
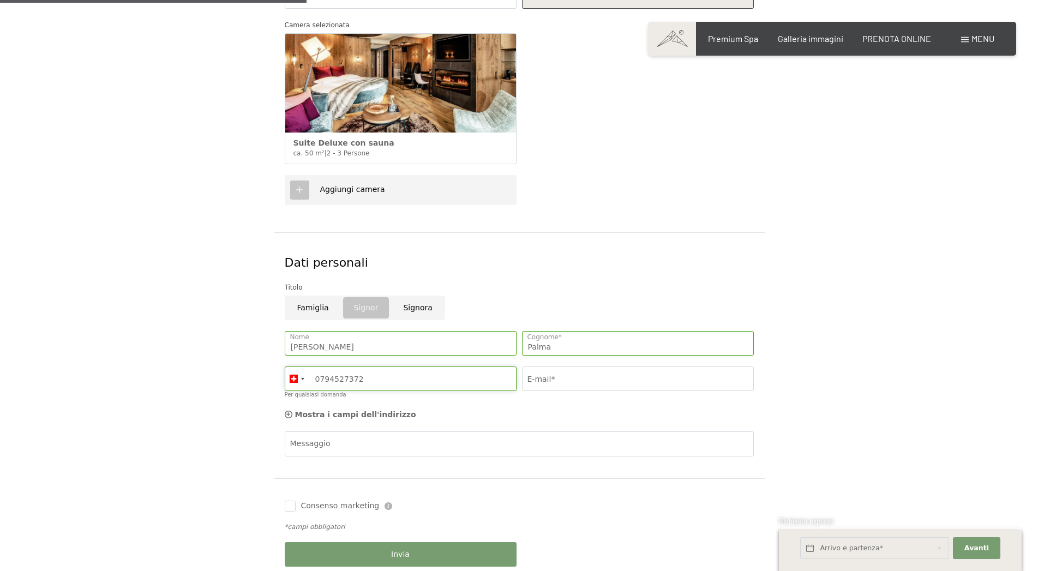
type input "0794527372"
click at [532, 378] on input "E-mail*" at bounding box center [638, 378] width 232 height 25
type input "massimiliano.palma@croceverde.ch"
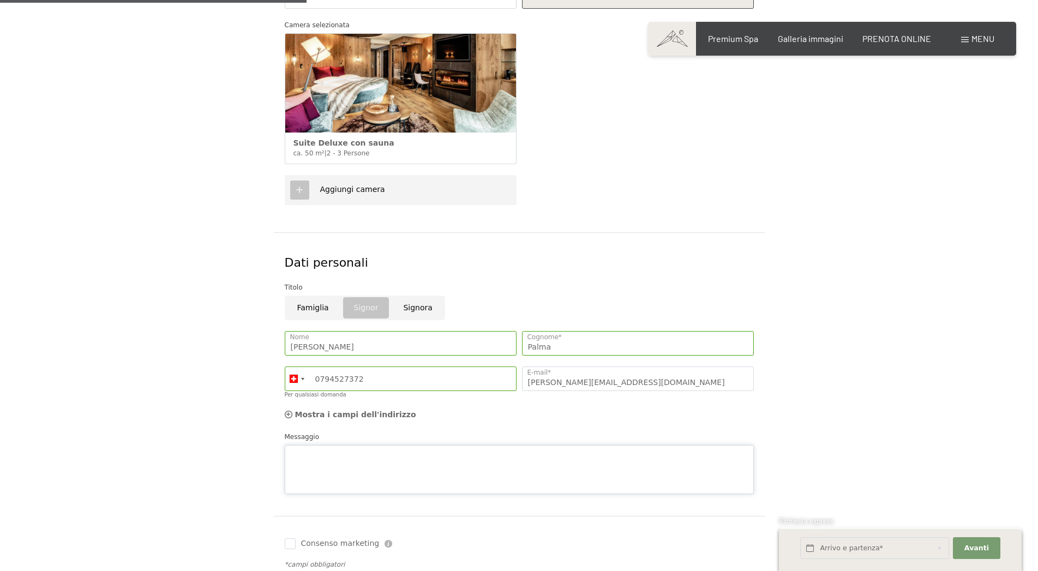
click at [329, 445] on textarea "Messaggio" at bounding box center [519, 469] width 469 height 49
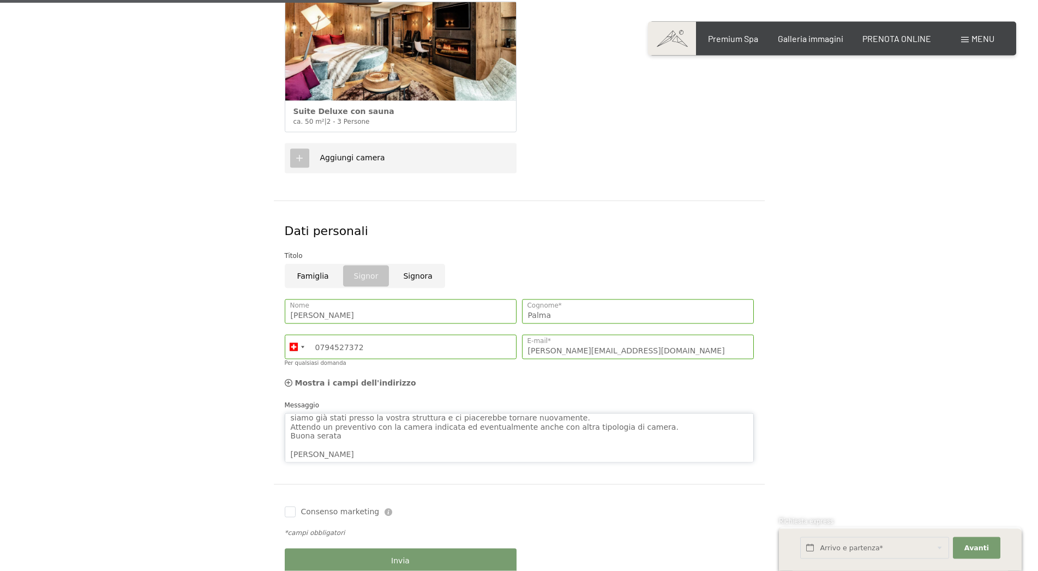
scroll to position [556, 0]
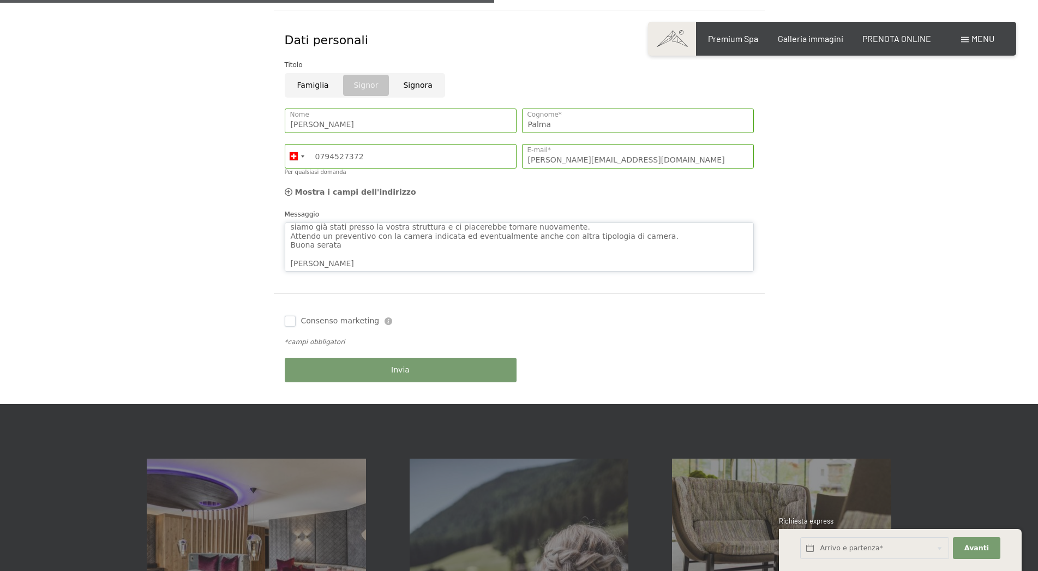
type textarea "Buonasera, siamo già stati presso la vostra struttura e ci piacerebbe tornare n…"
click at [287, 318] on input "Consenso marketing" at bounding box center [290, 321] width 11 height 11
checkbox input "true"
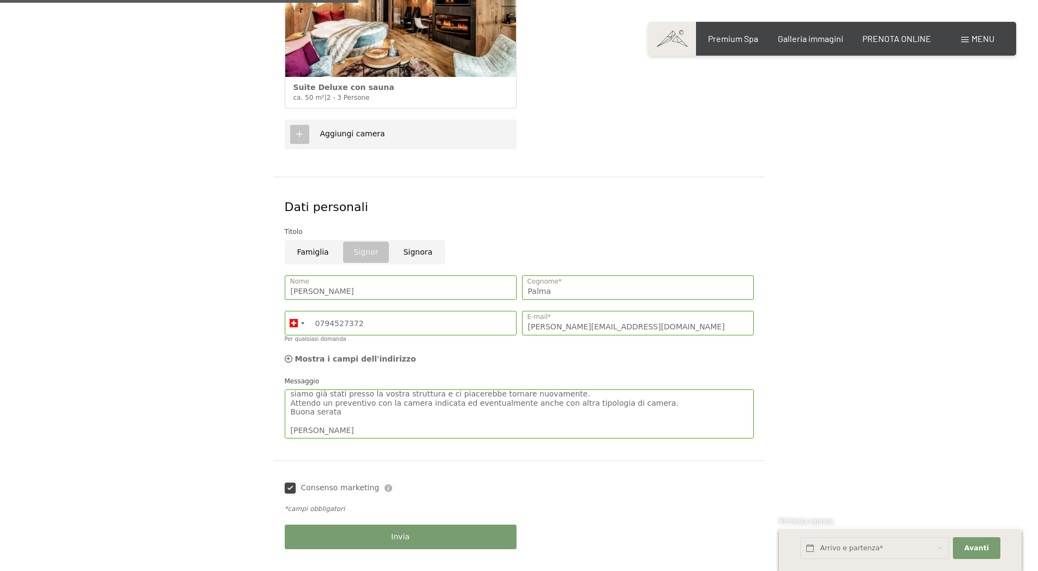
scroll to position [501, 0]
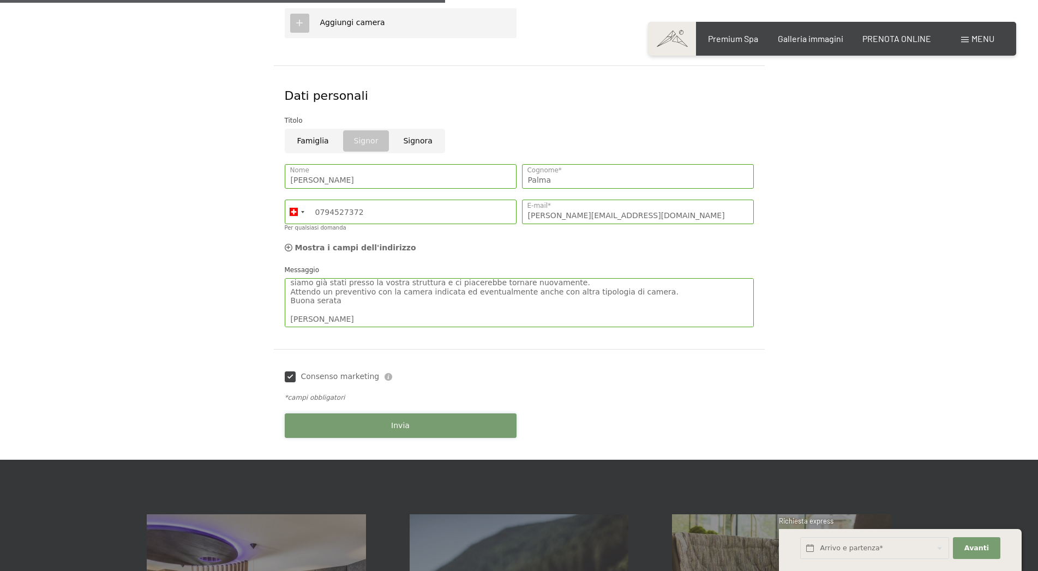
click at [398, 426] on span "Invia" at bounding box center [400, 425] width 19 height 11
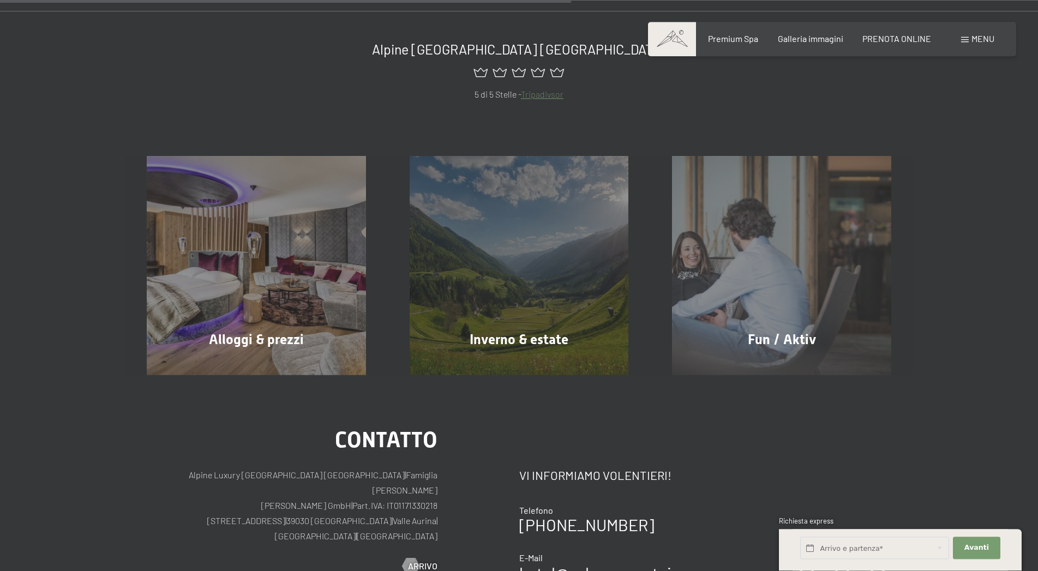
scroll to position [445, 0]
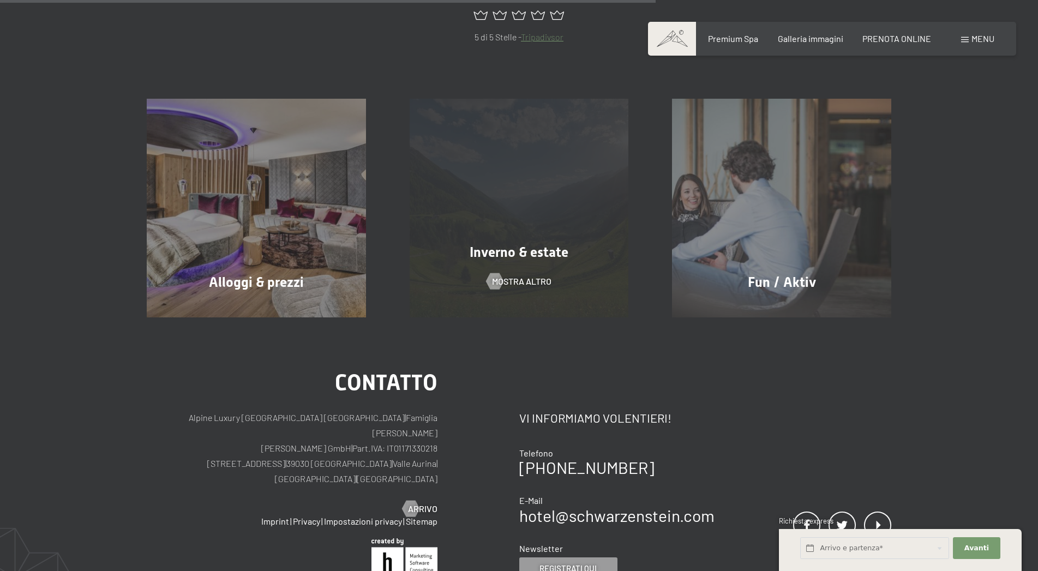
click at [504, 244] on div "Inverno & estate" at bounding box center [519, 252] width 263 height 19
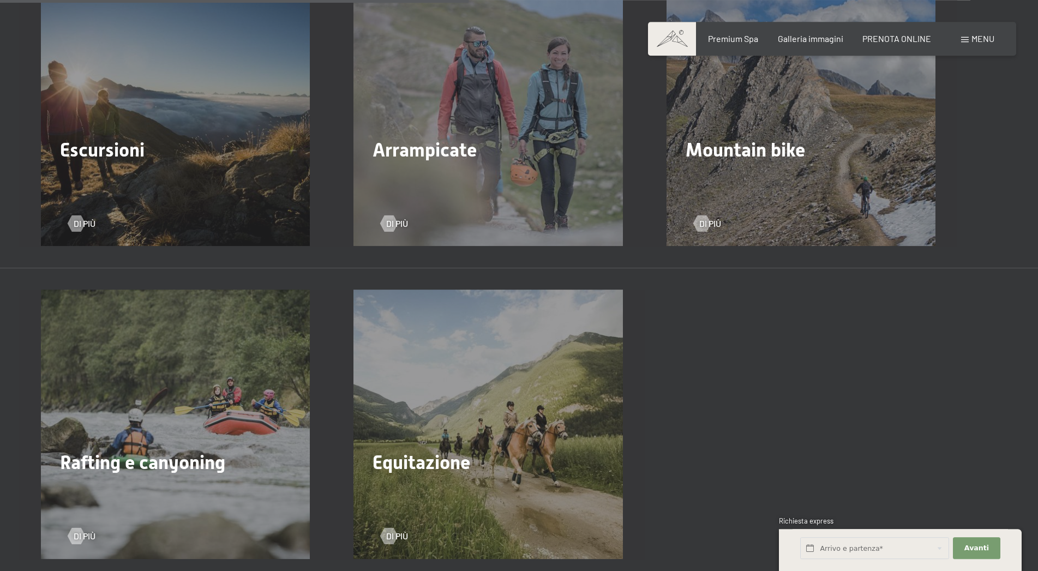
scroll to position [1668, 0]
